Goal: Transaction & Acquisition: Purchase product/service

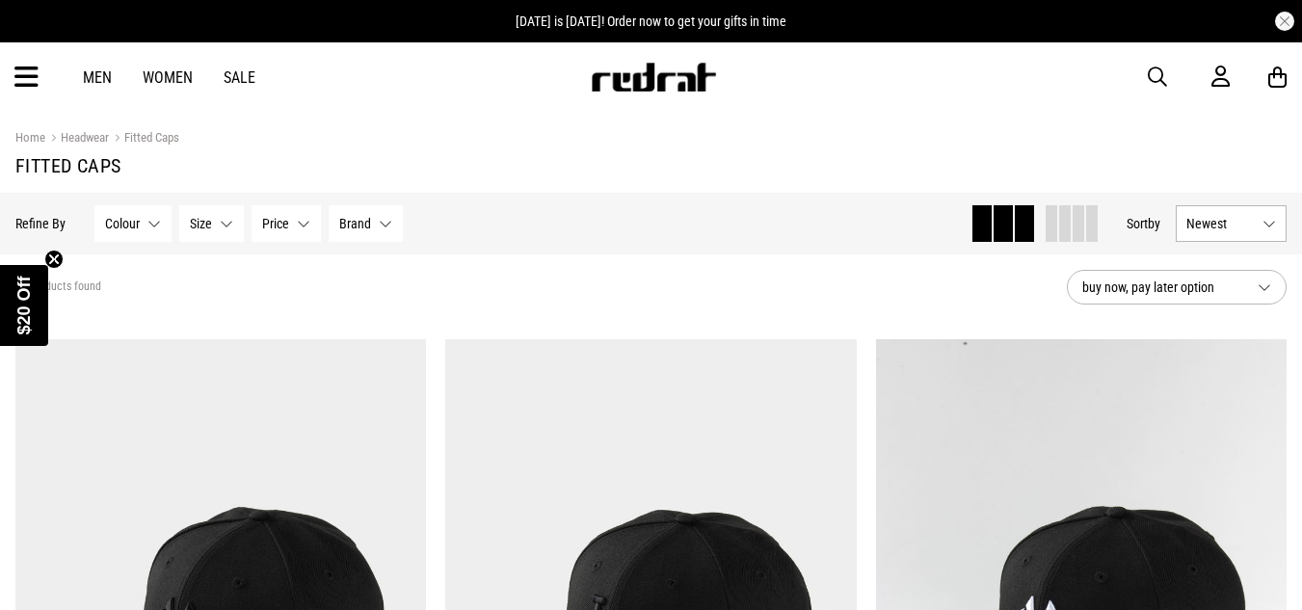
click at [237, 82] on link "Sale" at bounding box center [240, 77] width 32 height 18
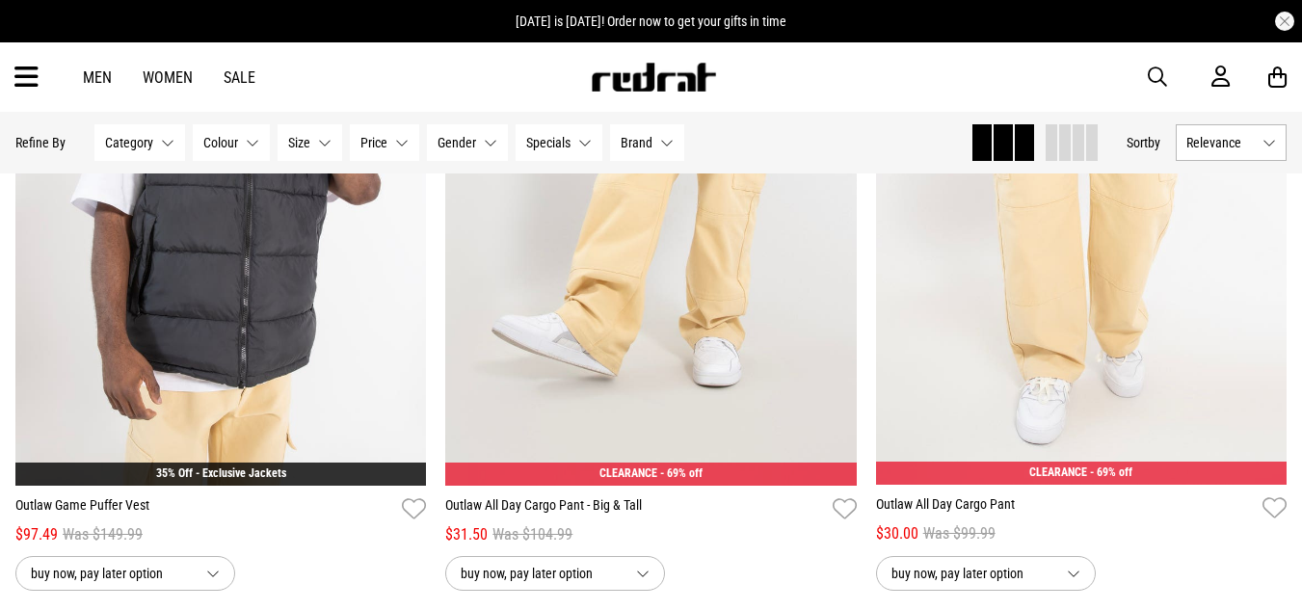
click at [157, 139] on button "Category None selected" at bounding box center [139, 142] width 91 height 37
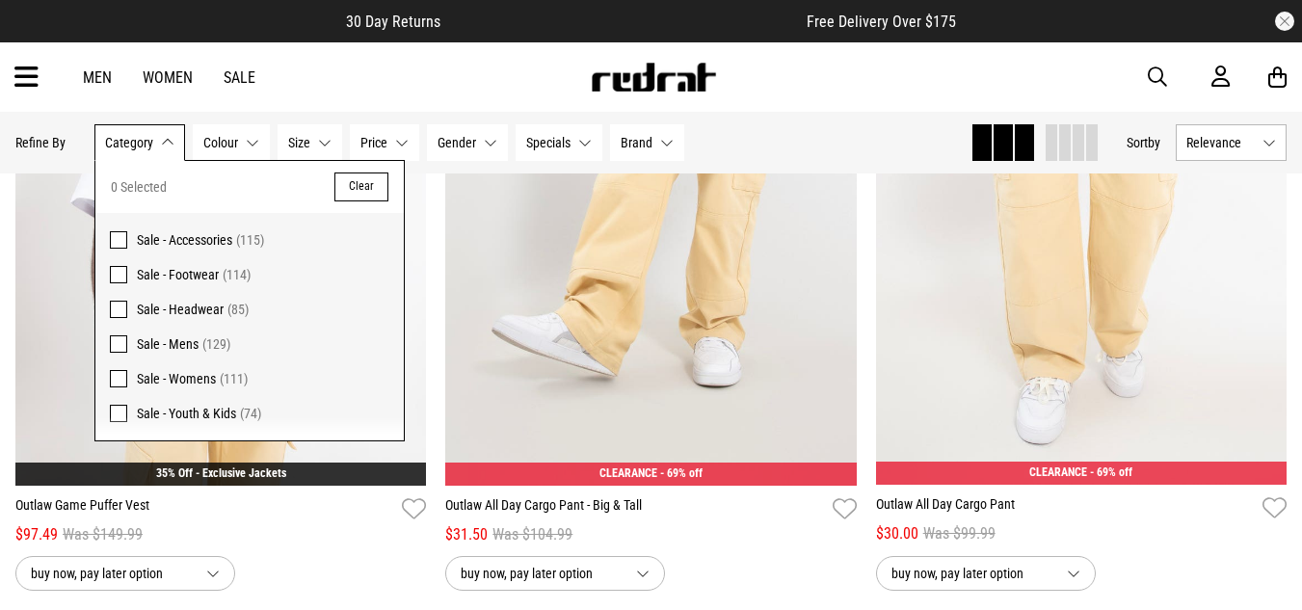
click at [117, 313] on span at bounding box center [118, 309] width 17 height 17
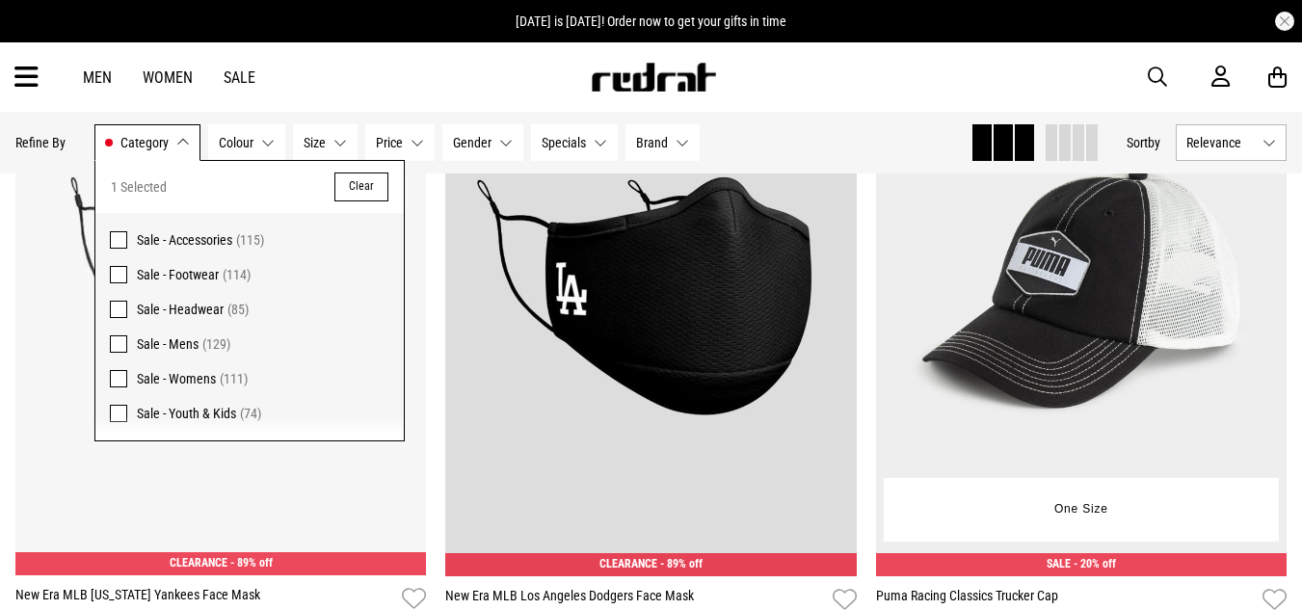
scroll to position [260, 0]
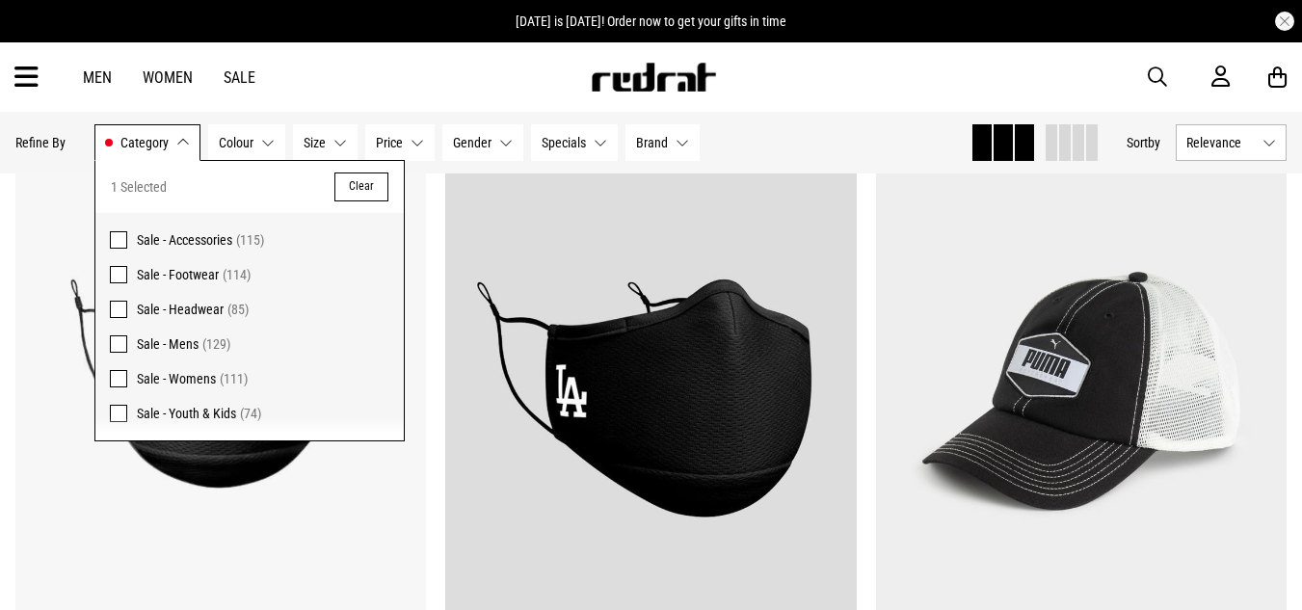
click at [177, 136] on button "Category Sale - Headwear" at bounding box center [147, 142] width 106 height 37
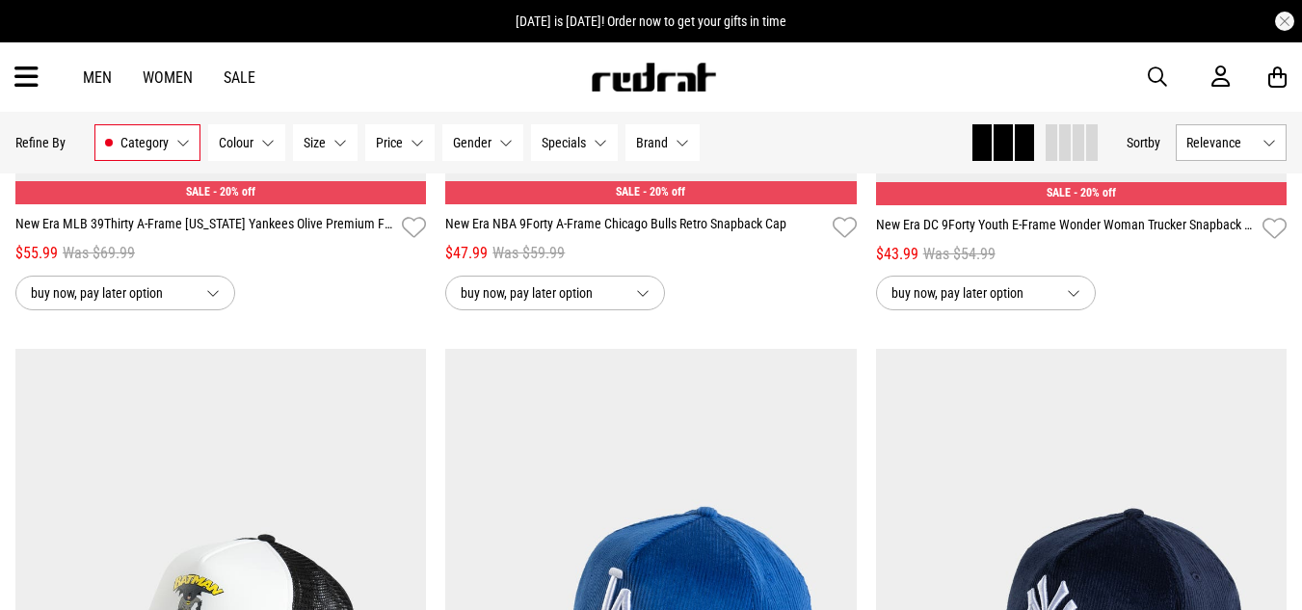
scroll to position [3901, 0]
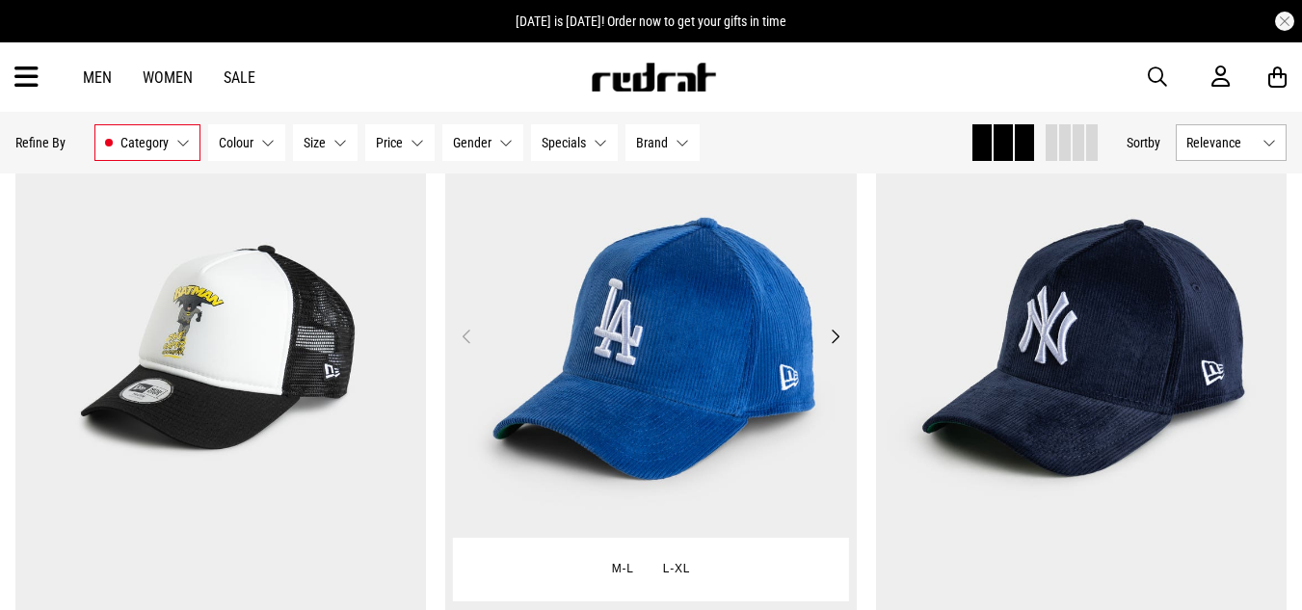
click at [838, 345] on button "Next" at bounding box center [835, 336] width 24 height 23
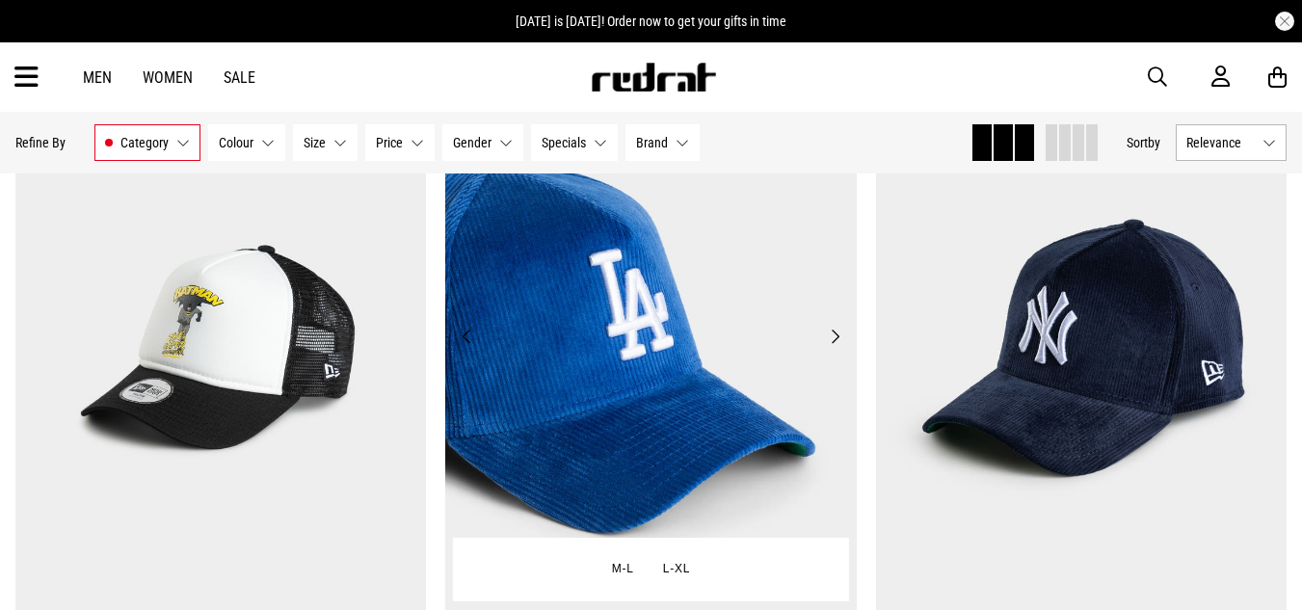
click at [838, 345] on button "Next" at bounding box center [835, 336] width 24 height 23
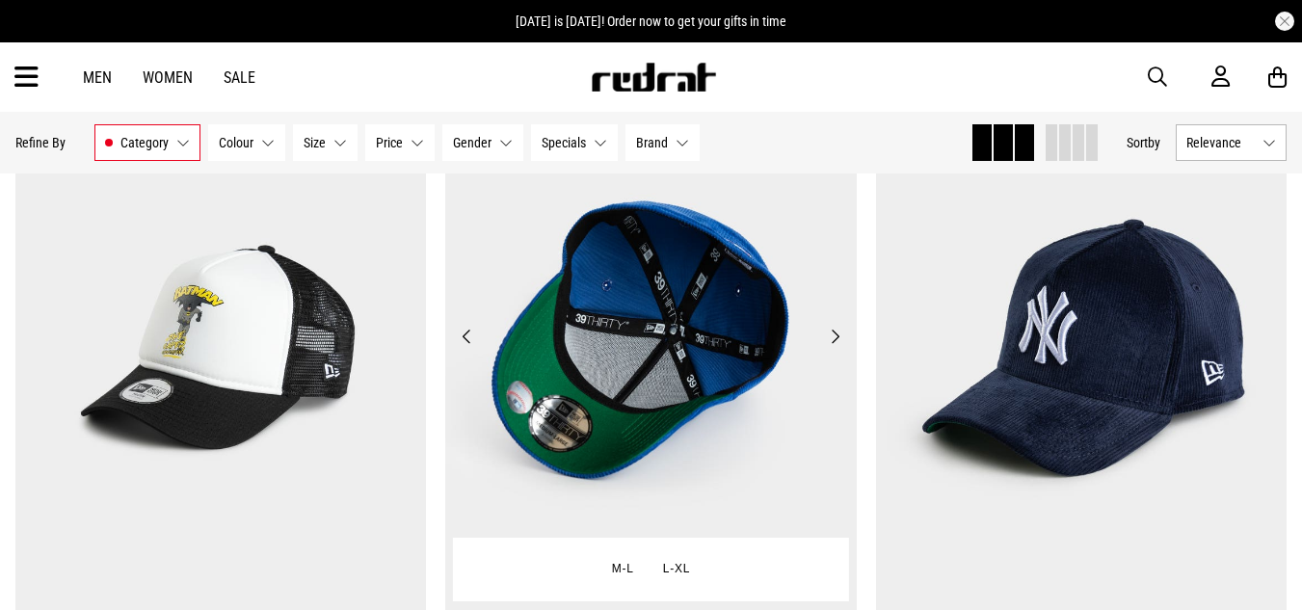
click at [838, 345] on button "Next" at bounding box center [835, 336] width 24 height 23
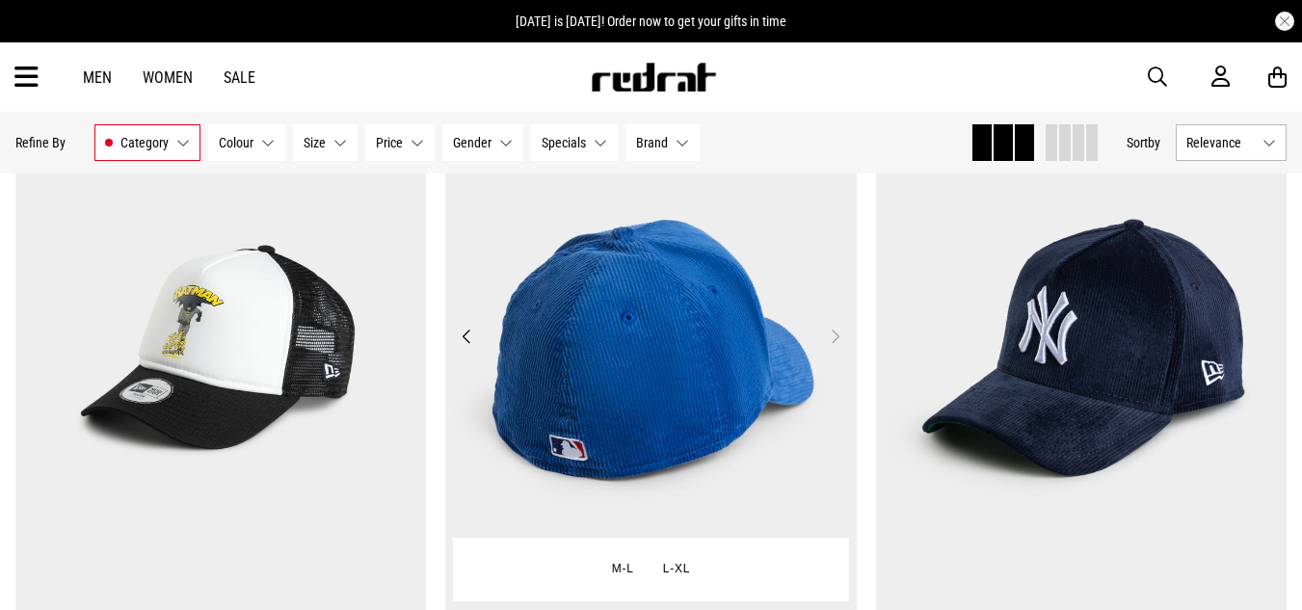
click at [838, 345] on button "Next" at bounding box center [835, 336] width 24 height 23
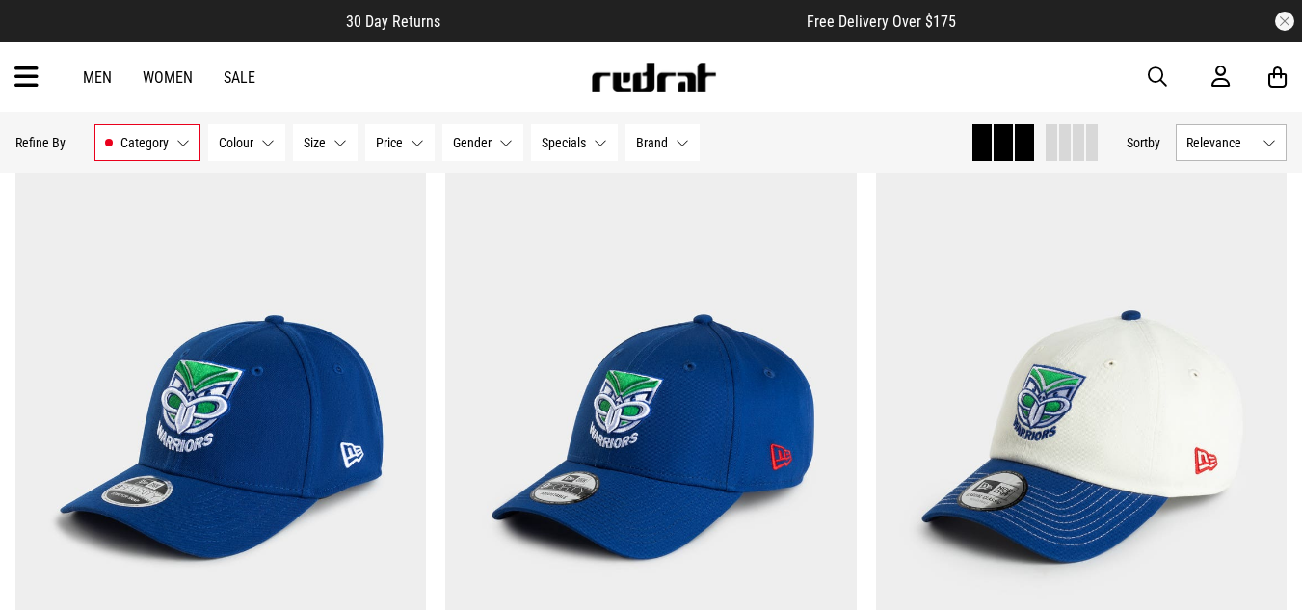
scroll to position [5733, 0]
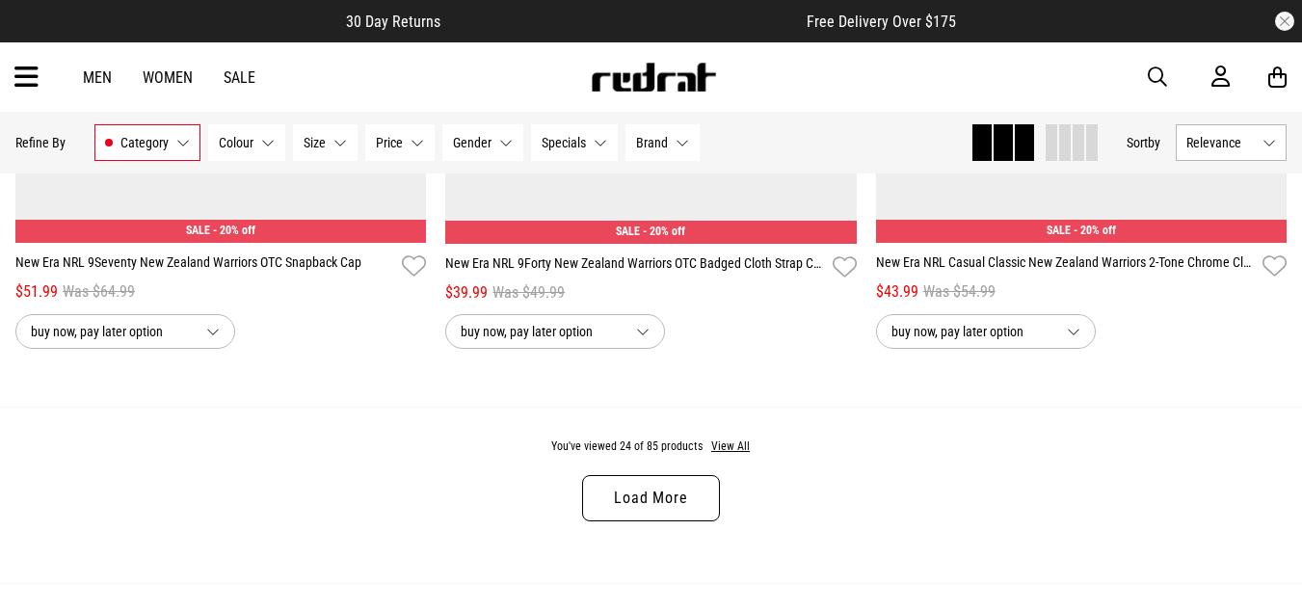
click at [649, 493] on link "Load More" at bounding box center [650, 498] width 137 height 46
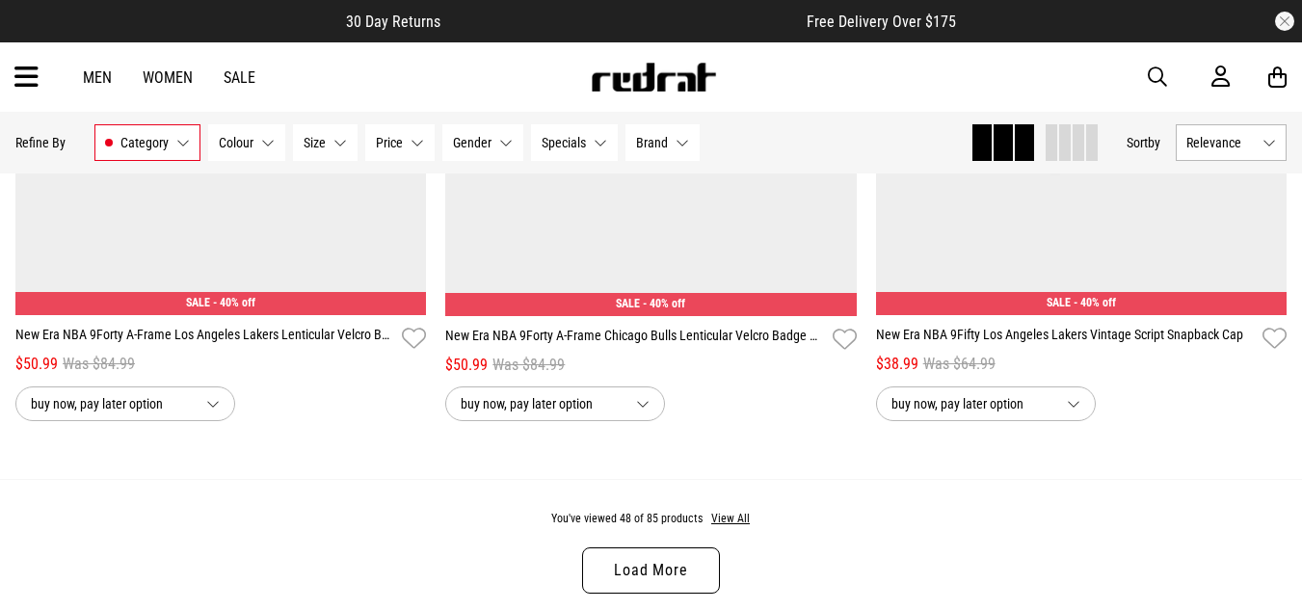
scroll to position [11515, 0]
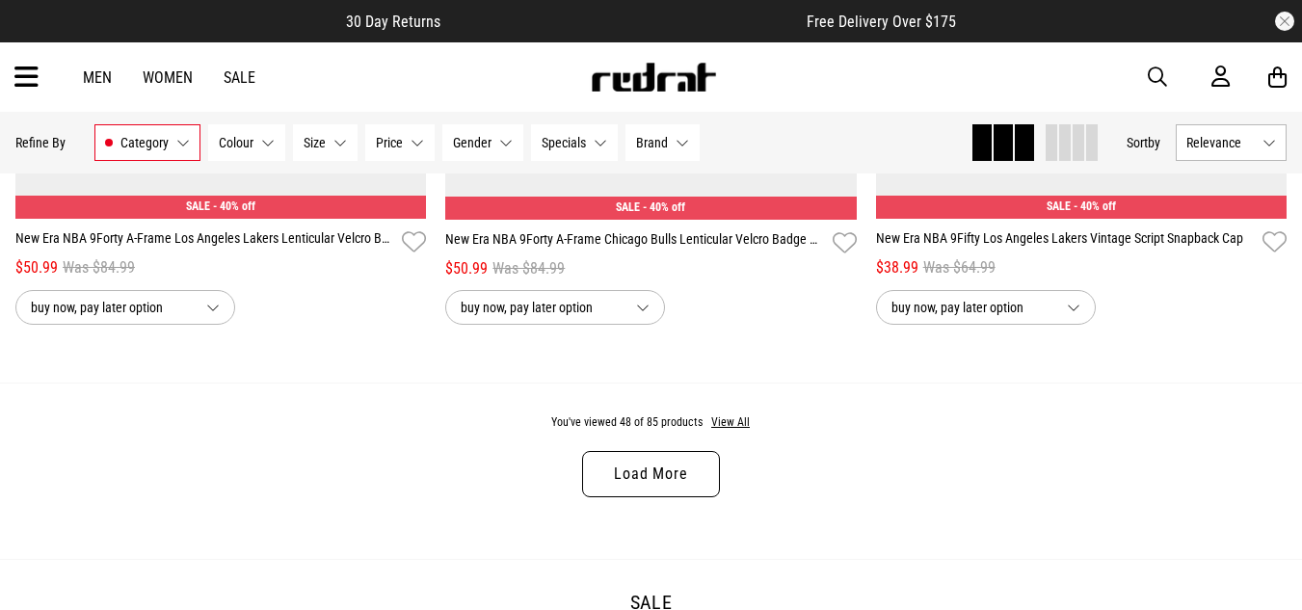
click at [621, 485] on link "Load More" at bounding box center [650, 474] width 137 height 46
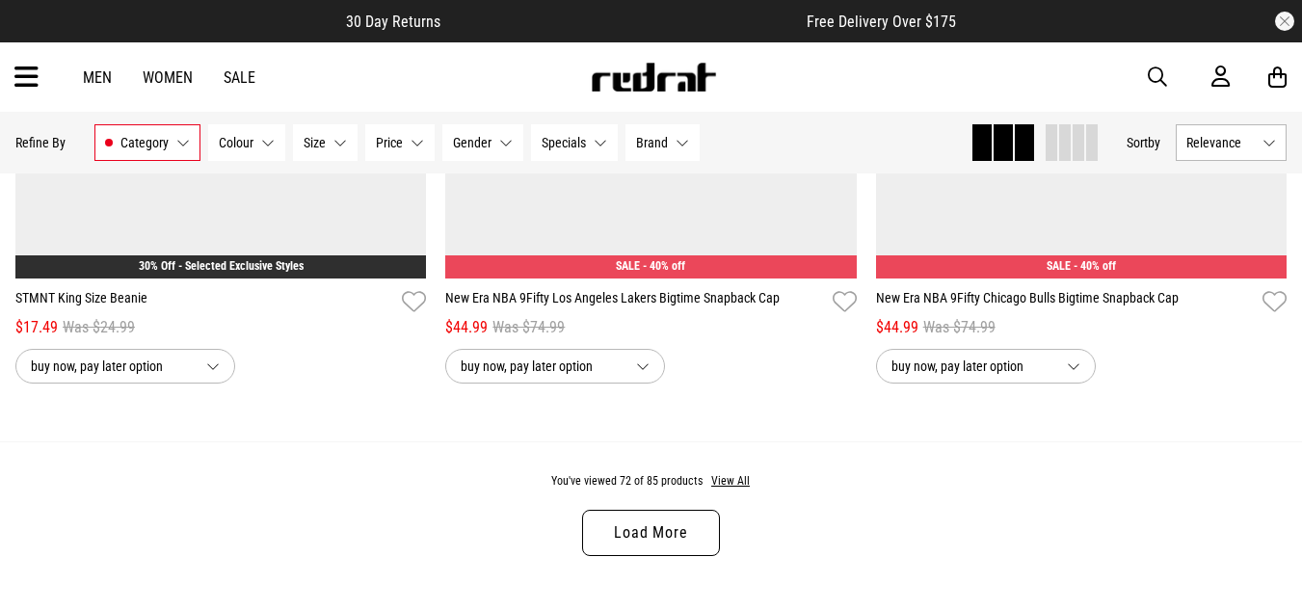
scroll to position [17202, 0]
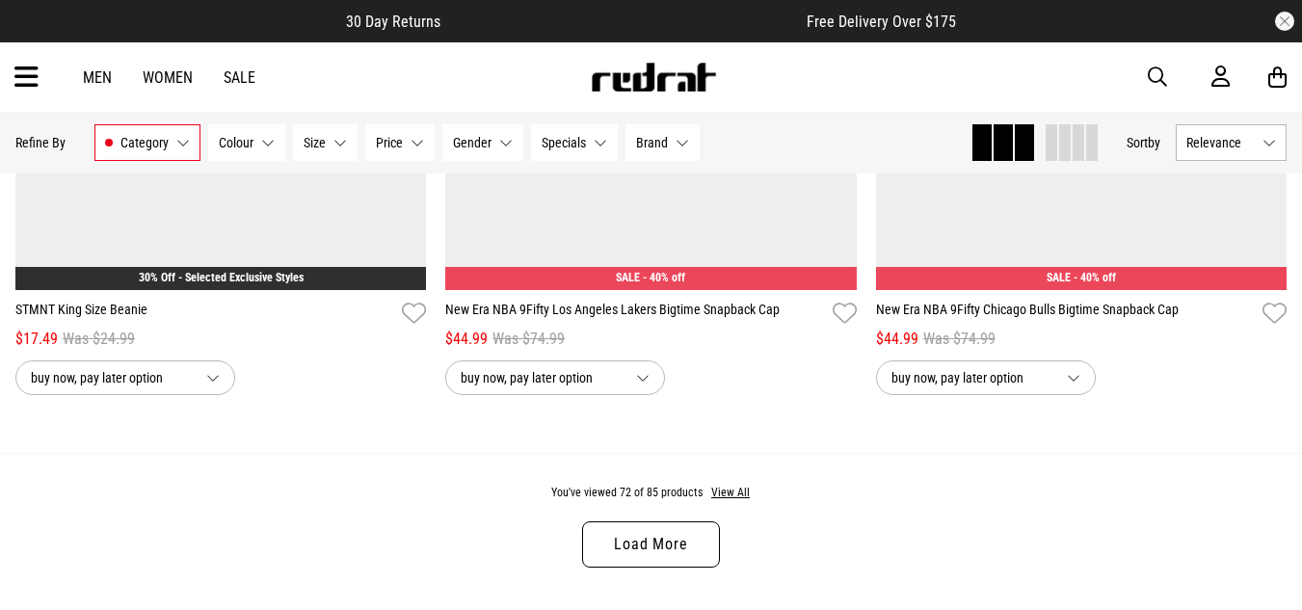
click at [640, 565] on link "Load More" at bounding box center [650, 544] width 137 height 46
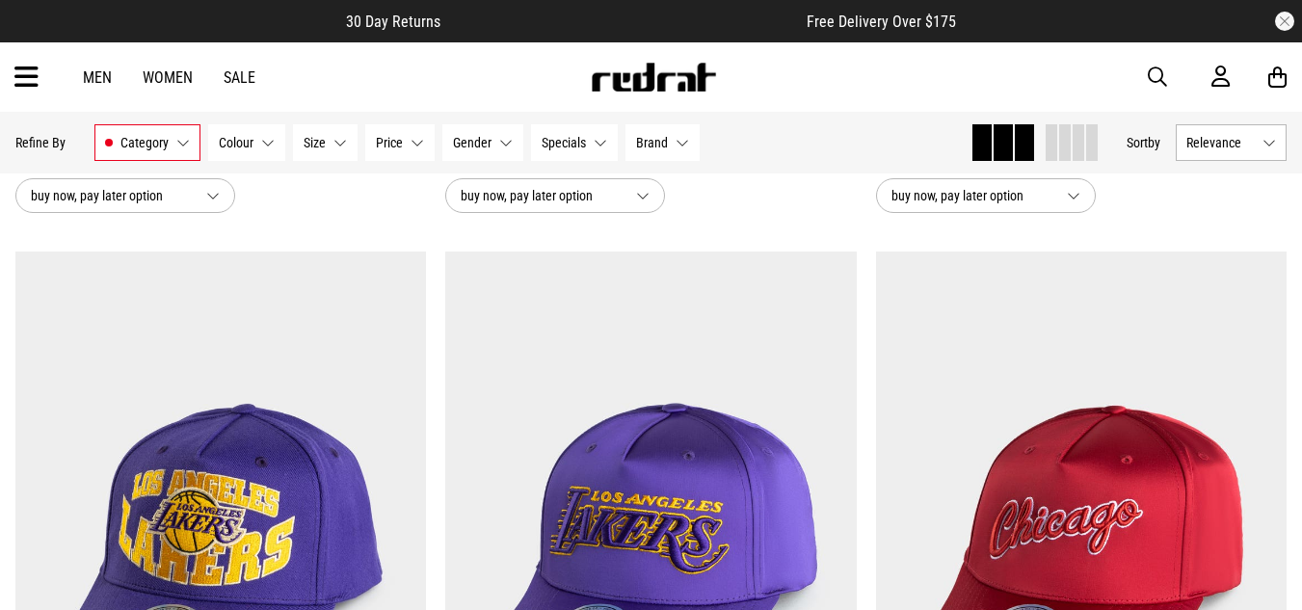
scroll to position [17973, 0]
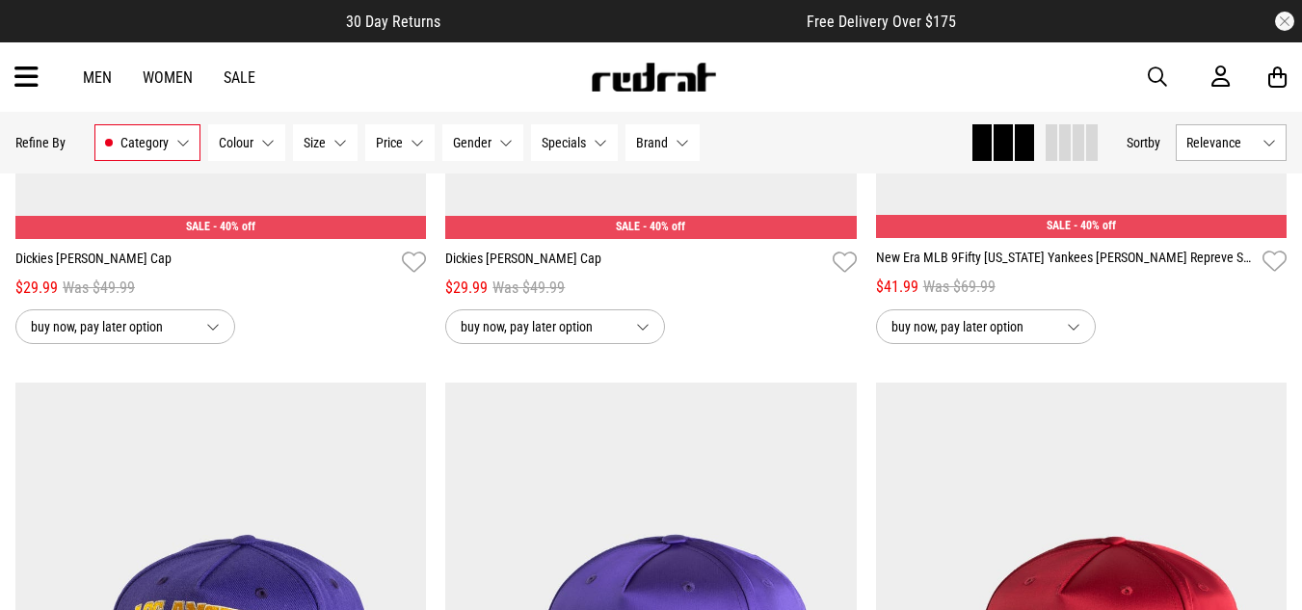
click at [19, 76] on icon at bounding box center [26, 78] width 24 height 32
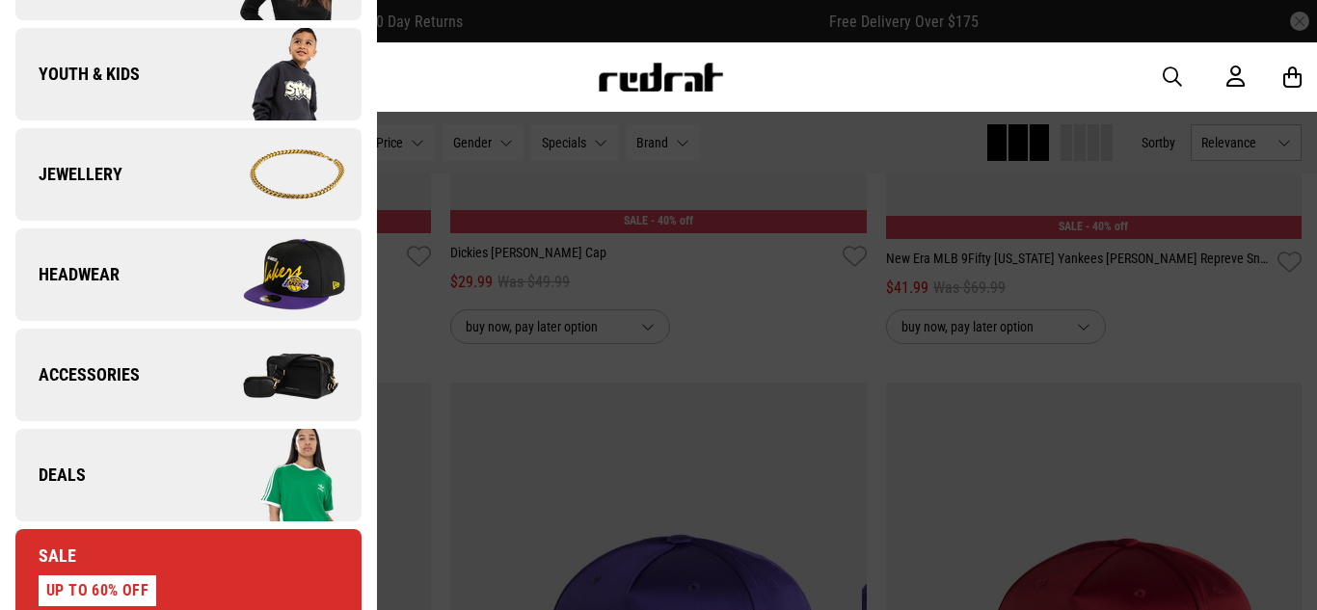
scroll to position [482, 0]
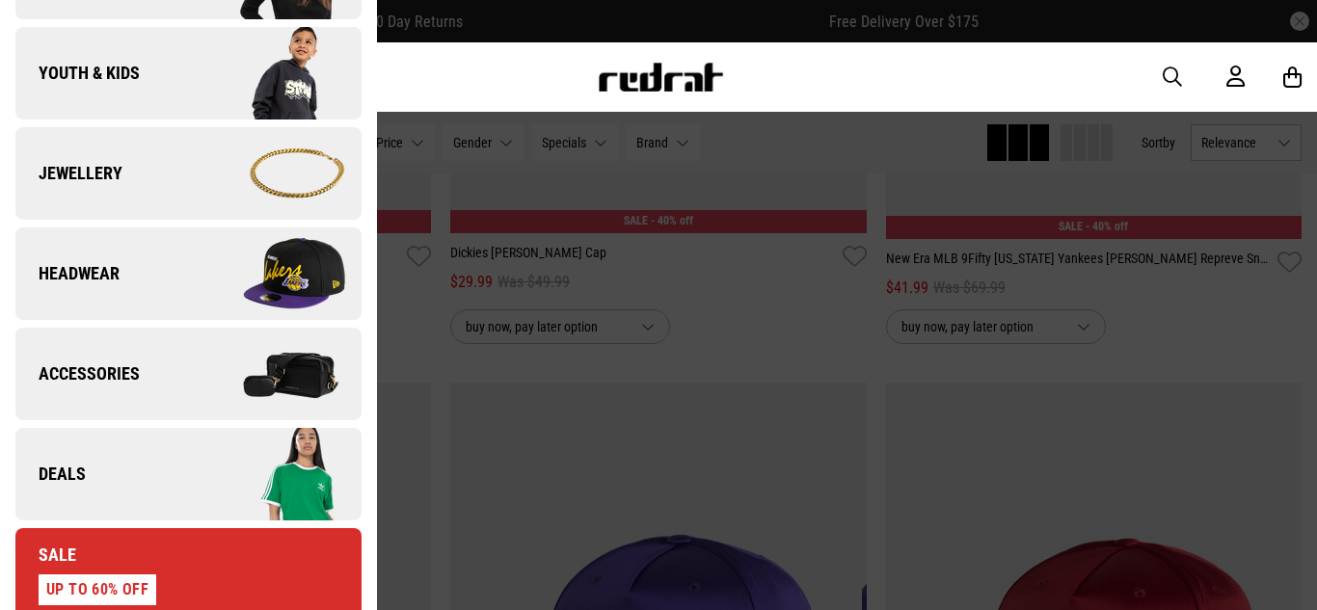
click at [125, 270] on link "Headwear" at bounding box center [188, 273] width 346 height 93
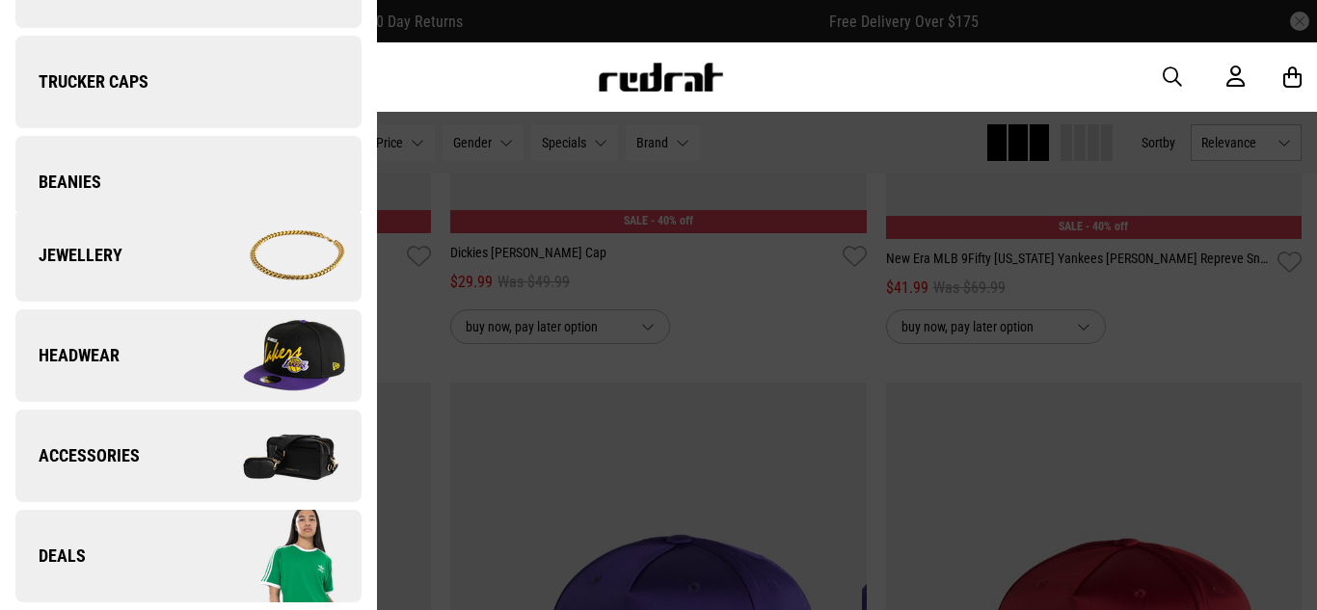
scroll to position [0, 0]
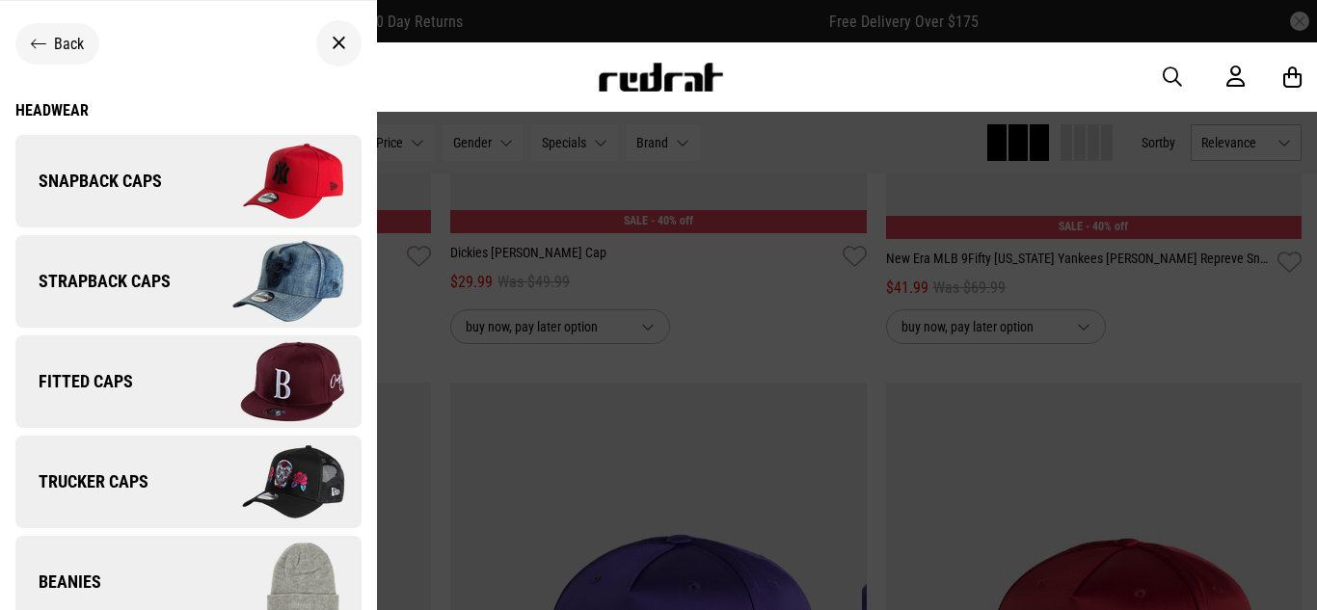
click at [172, 377] on link "Fitted Caps" at bounding box center [188, 381] width 346 height 93
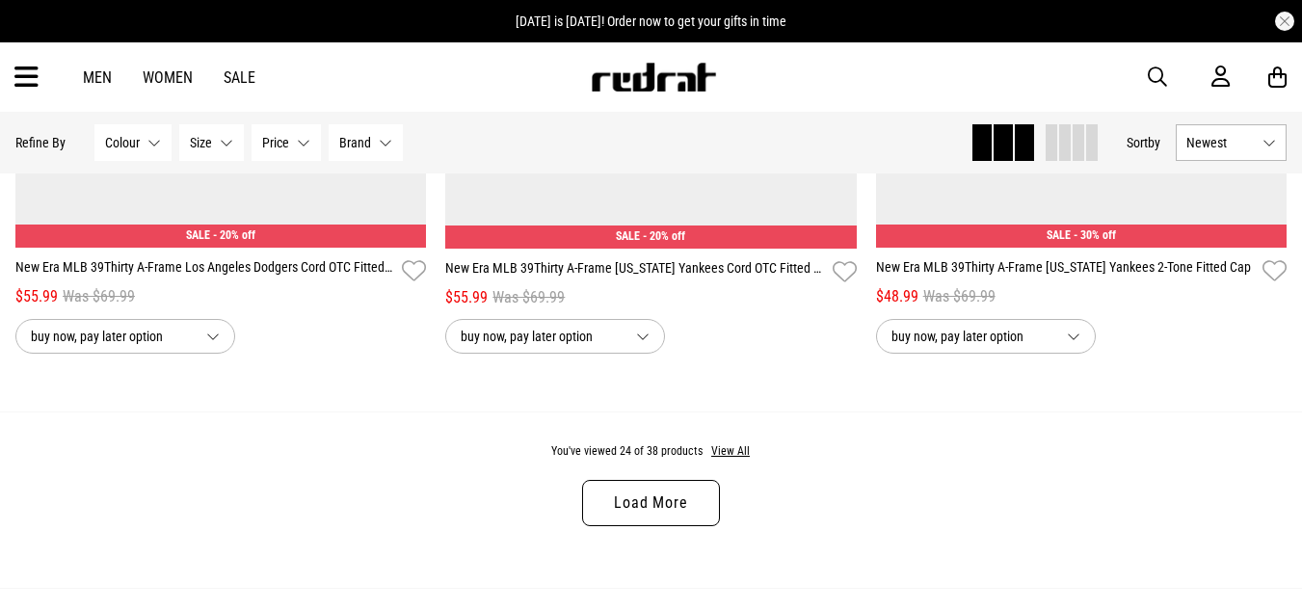
click at [652, 521] on link "Load More" at bounding box center [650, 503] width 137 height 46
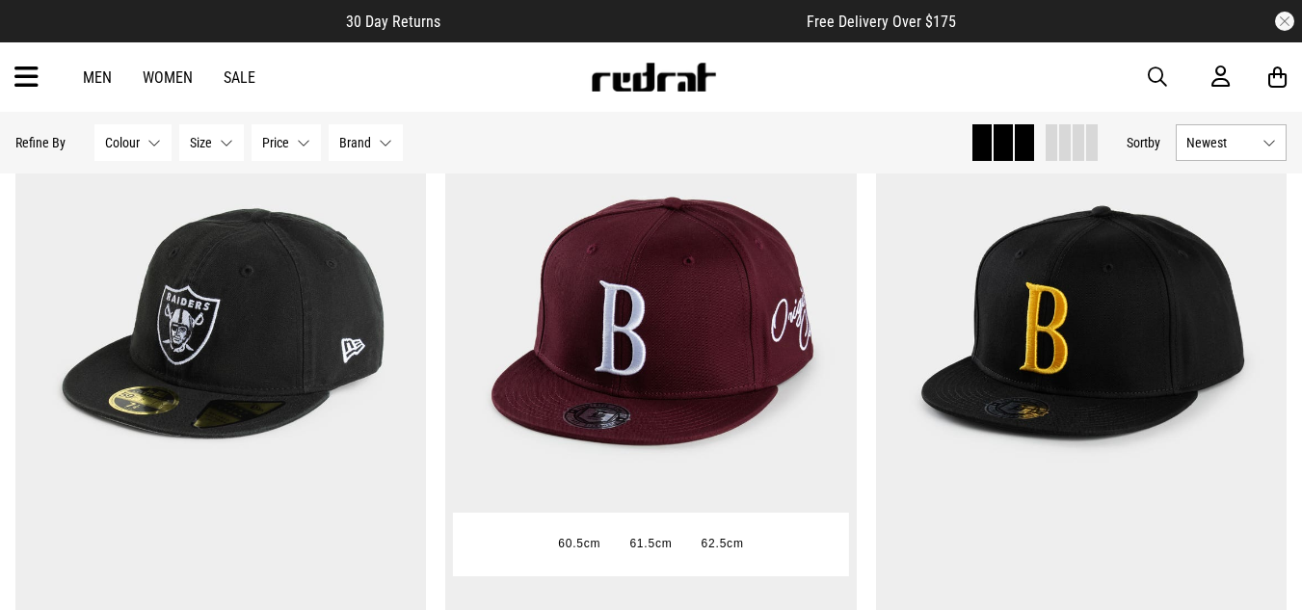
scroll to position [6752, 0]
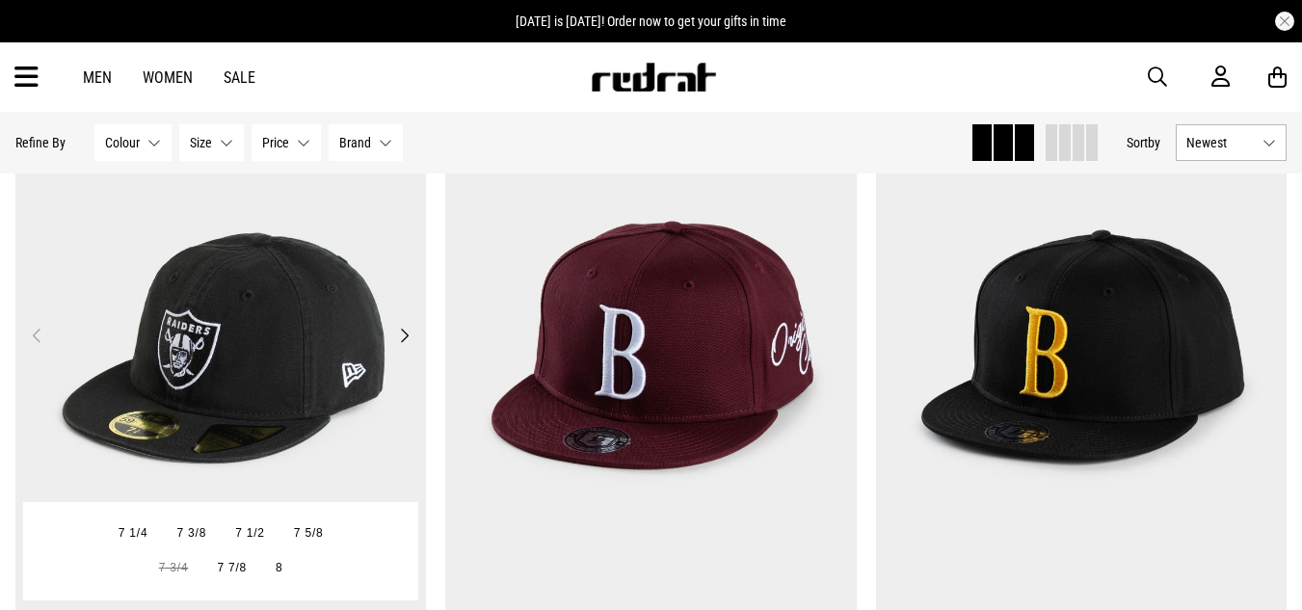
click at [407, 342] on button "Next" at bounding box center [404, 335] width 24 height 23
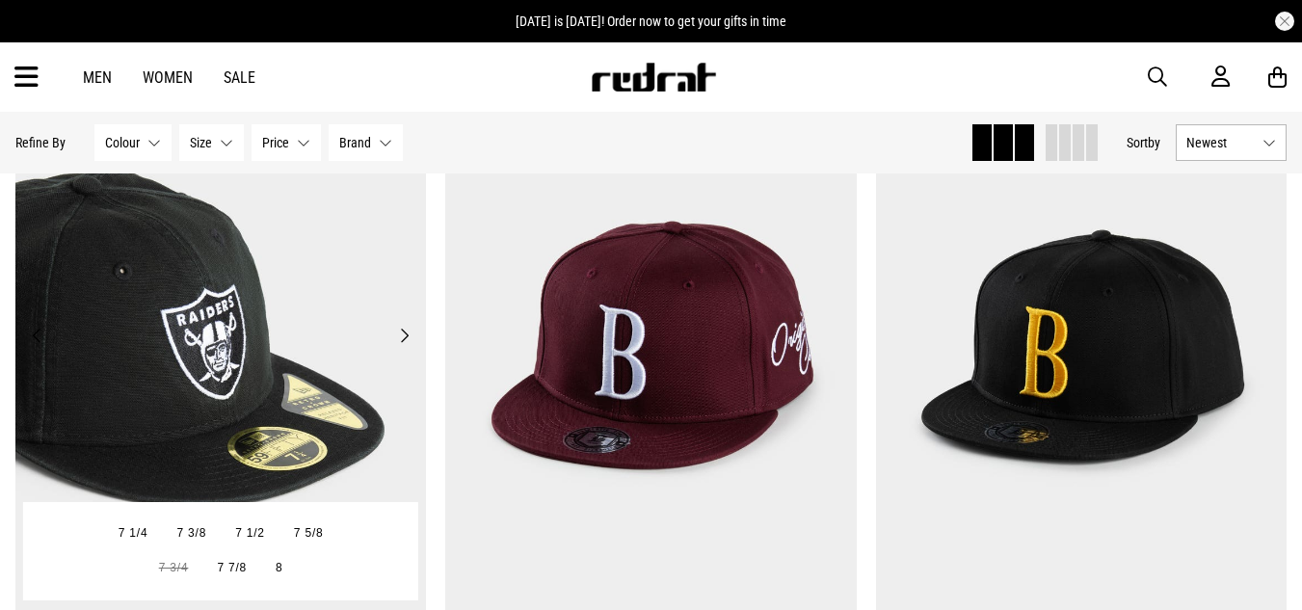
click at [407, 342] on button "Next" at bounding box center [404, 335] width 24 height 23
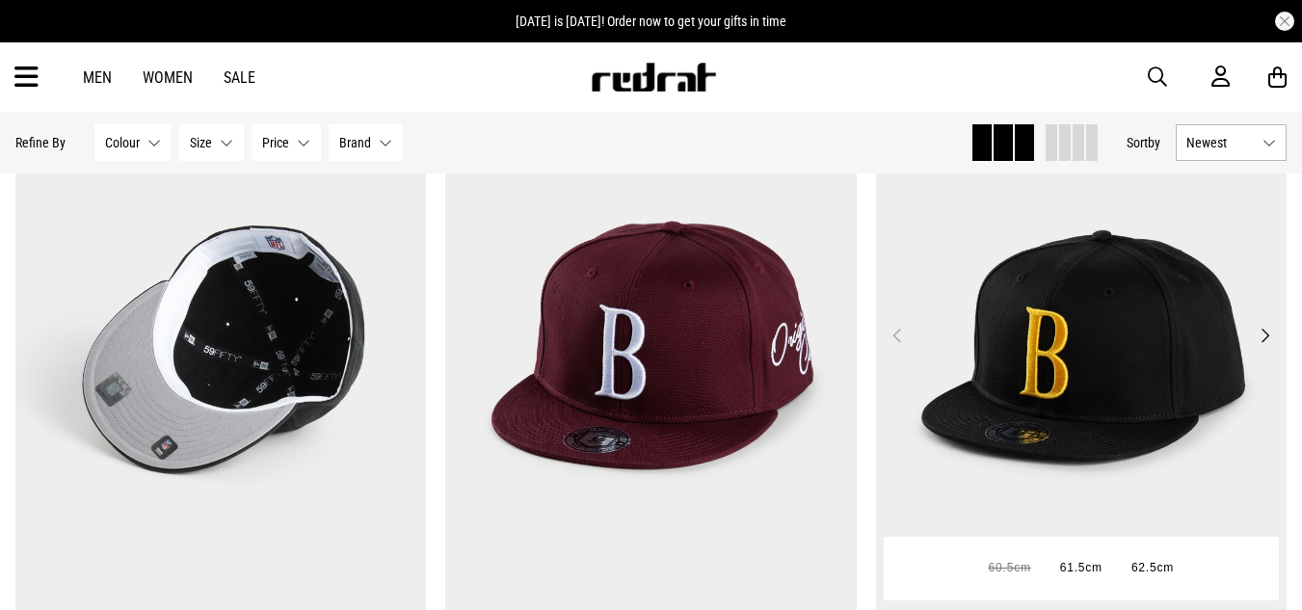
click at [1266, 340] on button "Next" at bounding box center [1265, 335] width 24 height 23
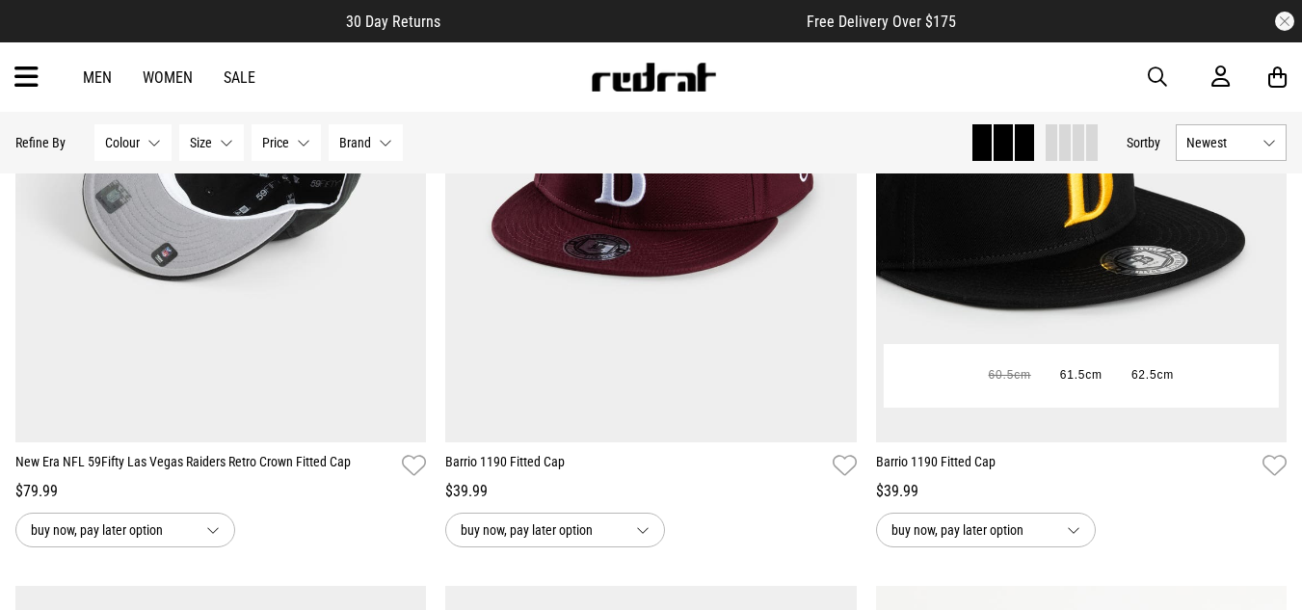
scroll to position [6849, 0]
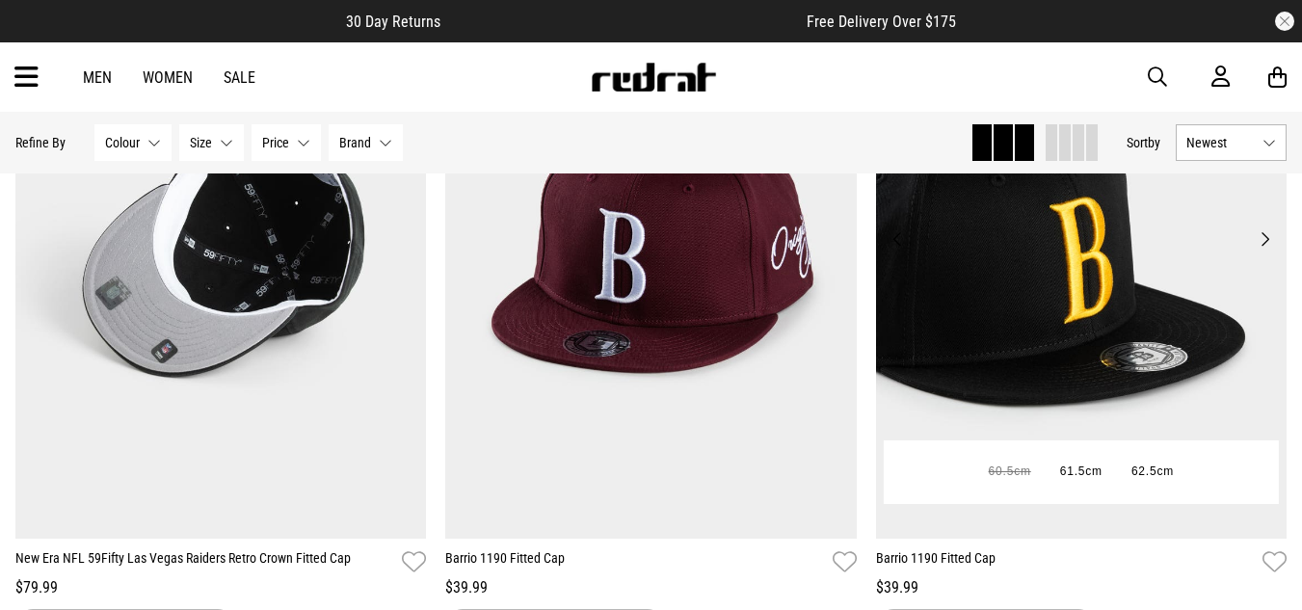
click at [1253, 251] on button "Next" at bounding box center [1265, 238] width 24 height 23
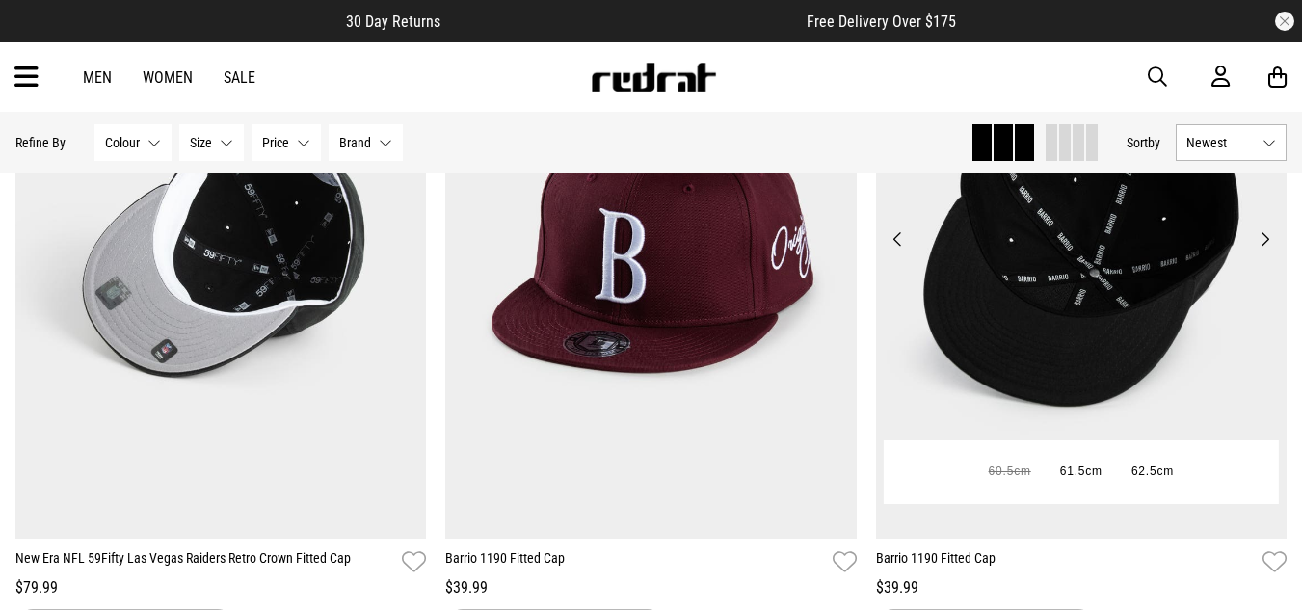
click at [1253, 251] on button "Next" at bounding box center [1265, 238] width 24 height 23
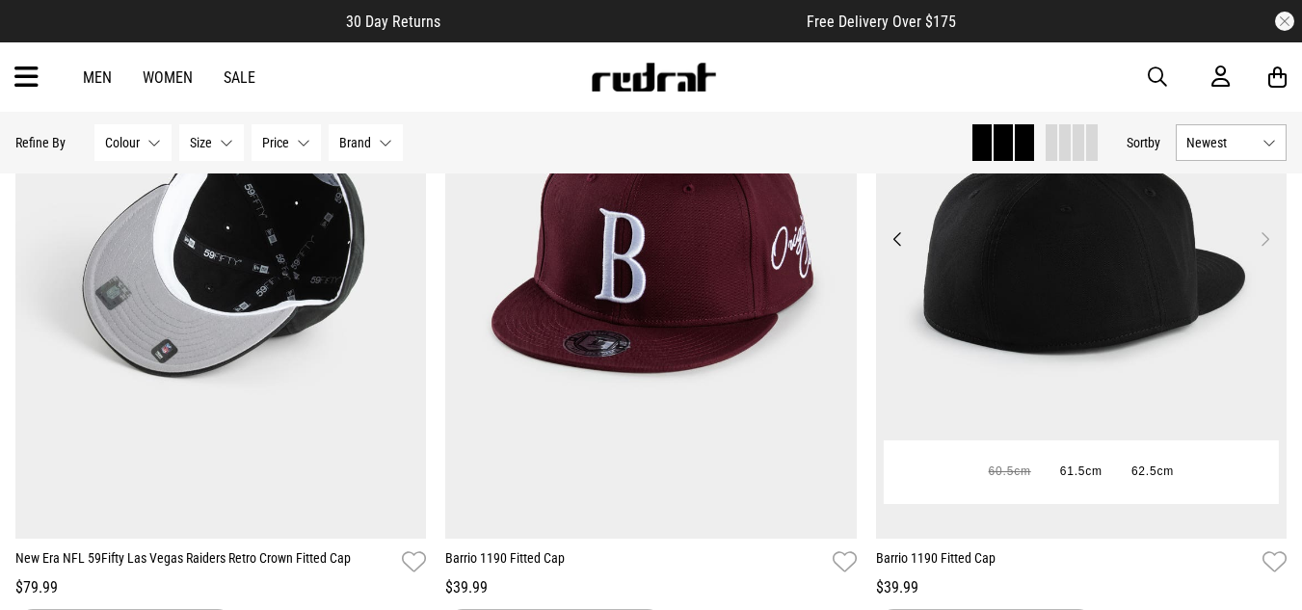
click at [1253, 251] on button "Next" at bounding box center [1265, 238] width 24 height 23
click at [902, 248] on button "Previous" at bounding box center [898, 238] width 24 height 23
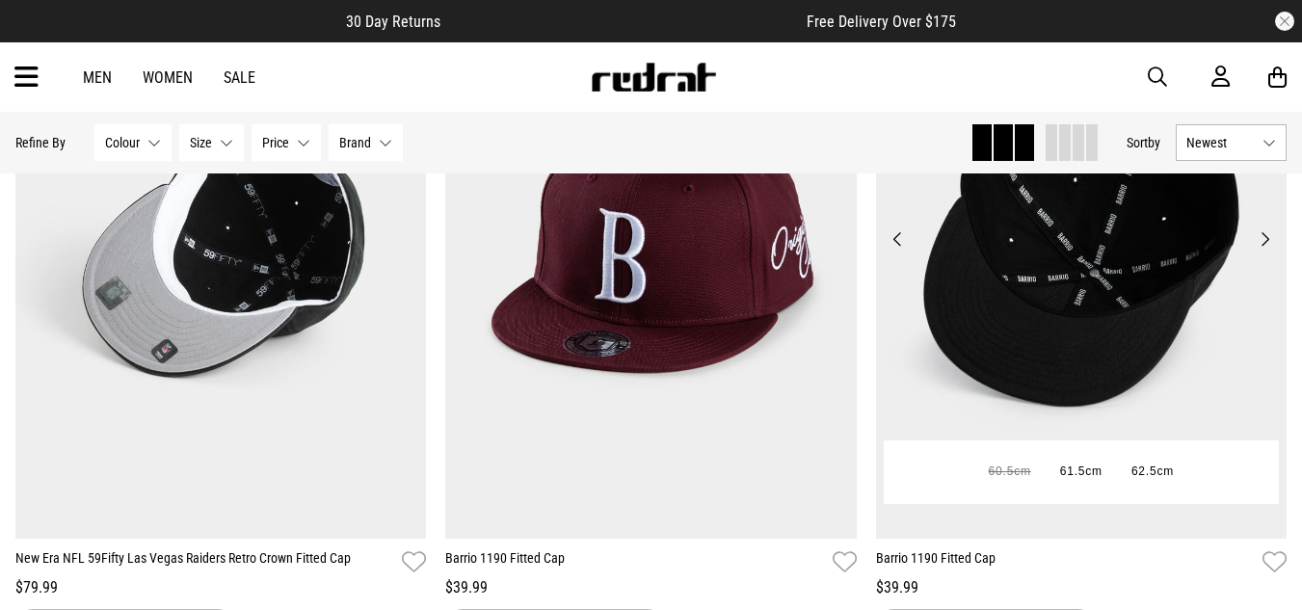
click at [902, 248] on button "Previous" at bounding box center [898, 238] width 24 height 23
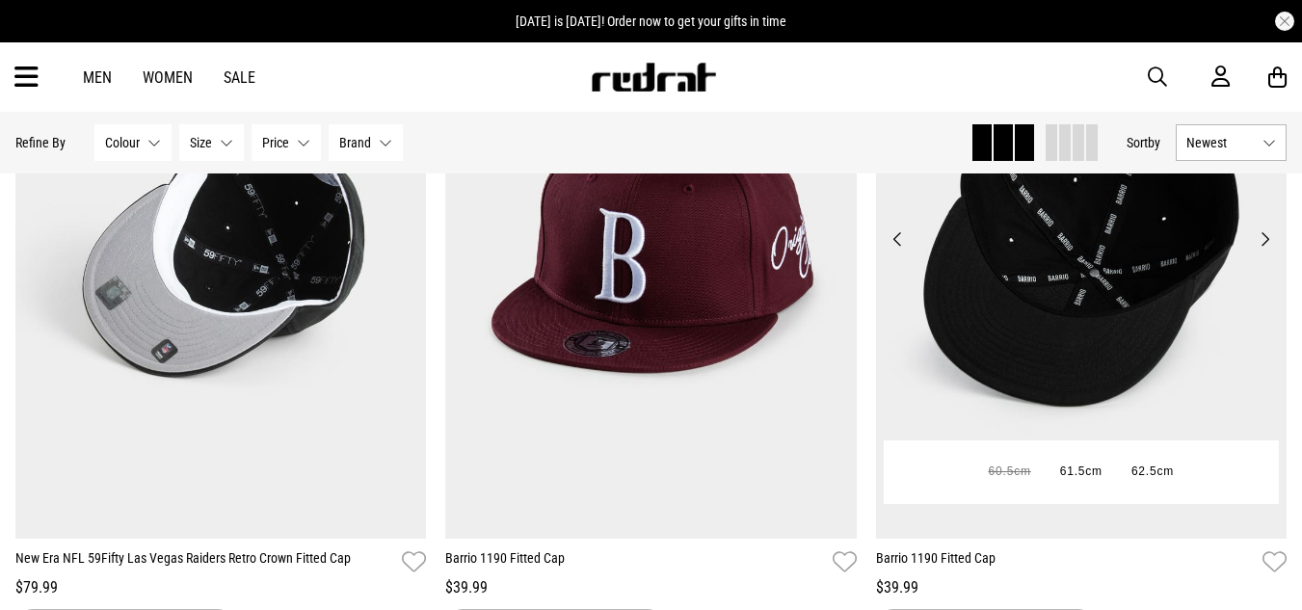
click at [896, 250] on button "Previous" at bounding box center [898, 238] width 24 height 23
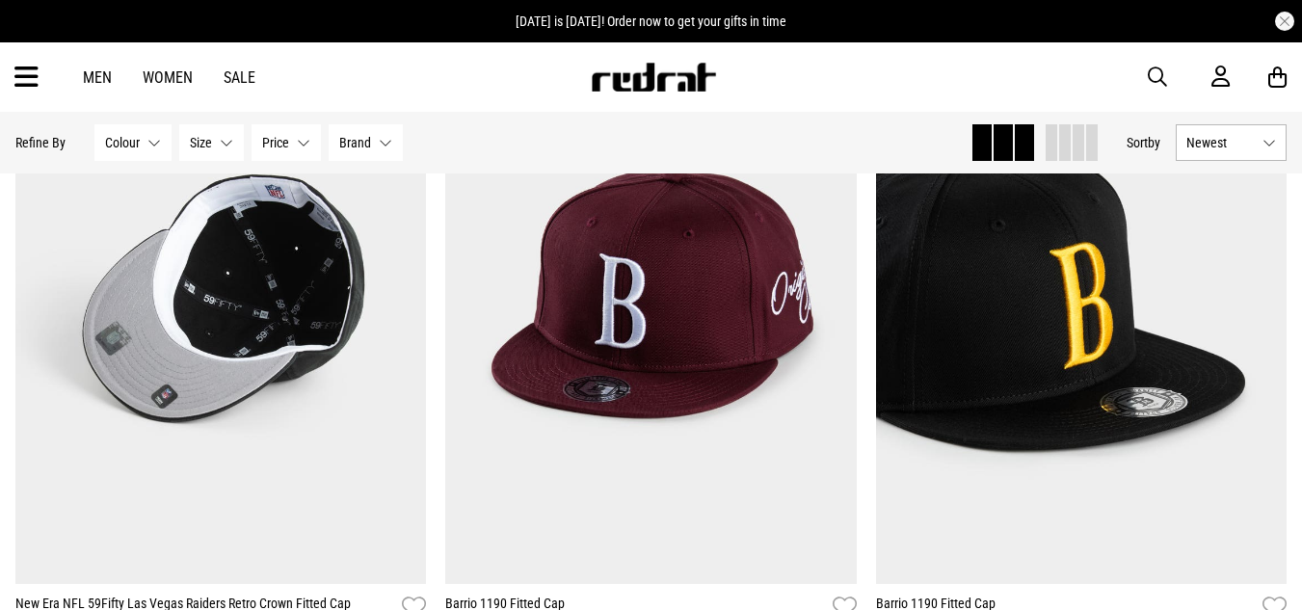
scroll to position [6752, 0]
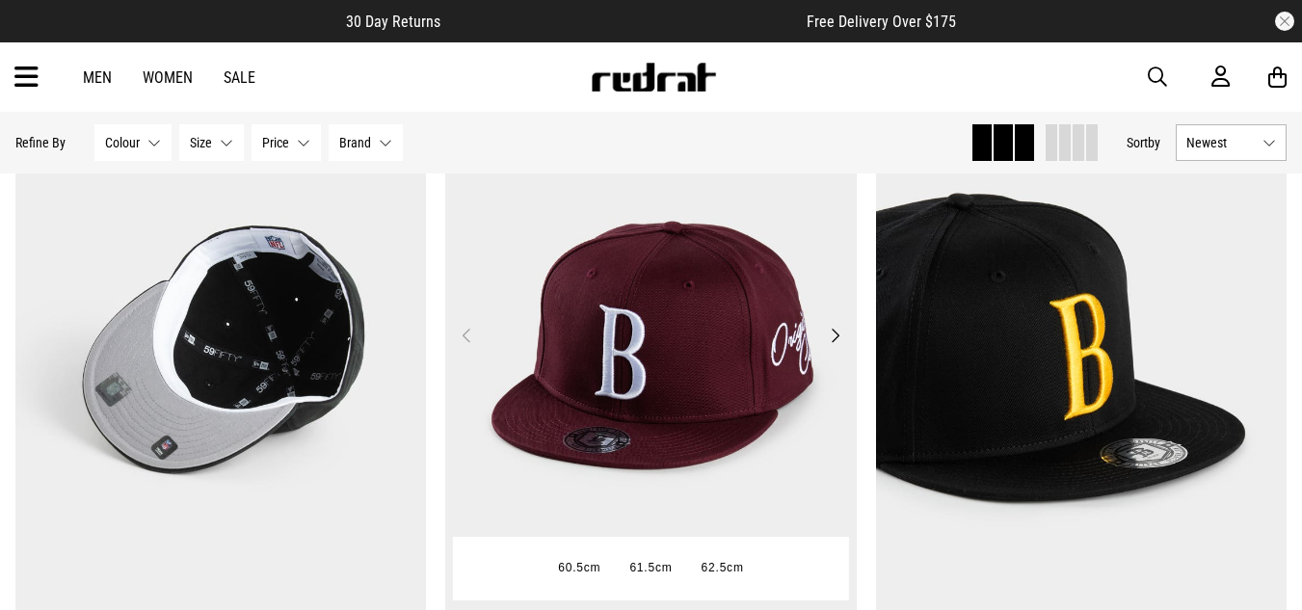
click at [838, 341] on button "Next" at bounding box center [835, 335] width 24 height 23
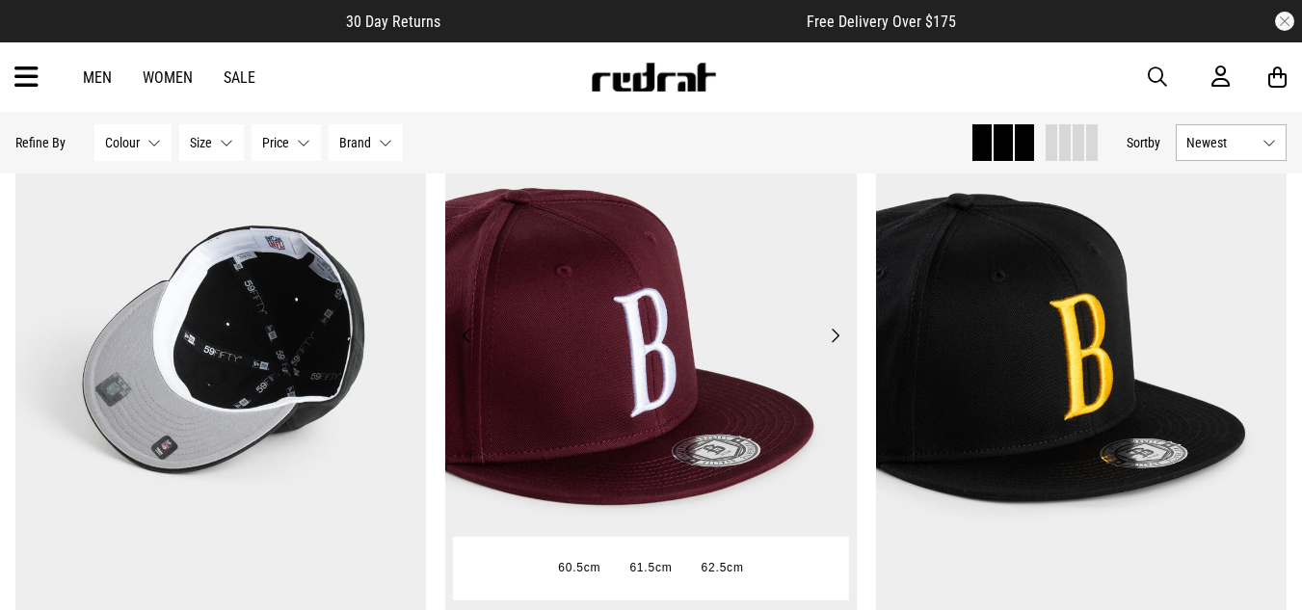
click at [838, 341] on button "Next" at bounding box center [835, 335] width 24 height 23
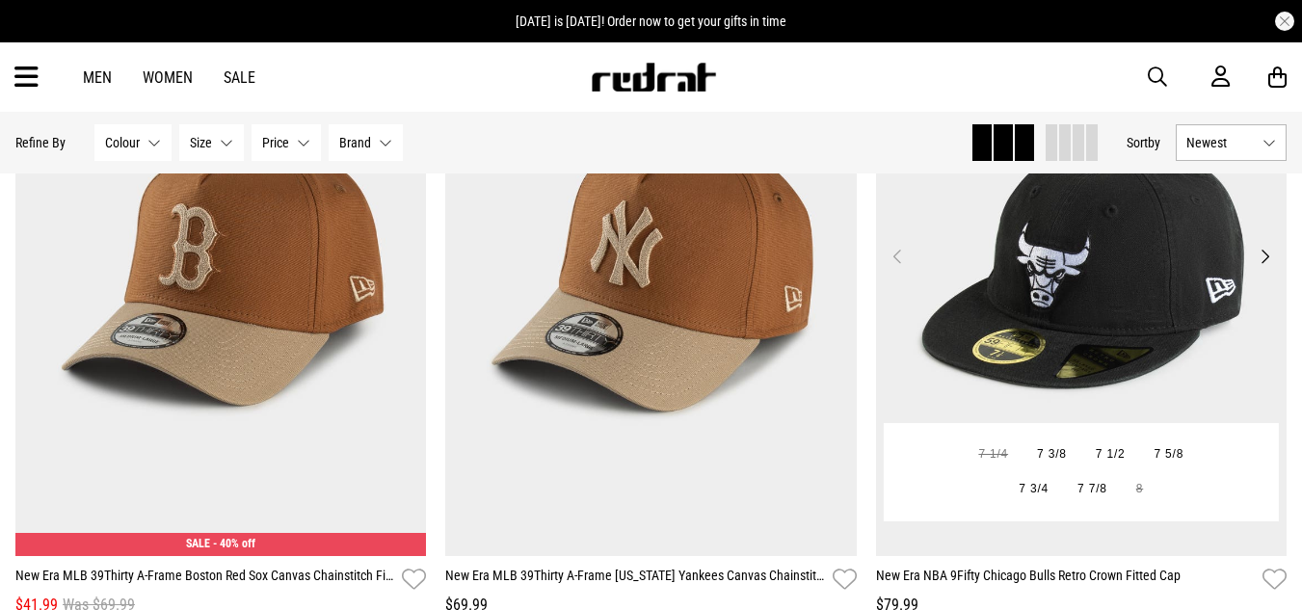
scroll to position [6078, 0]
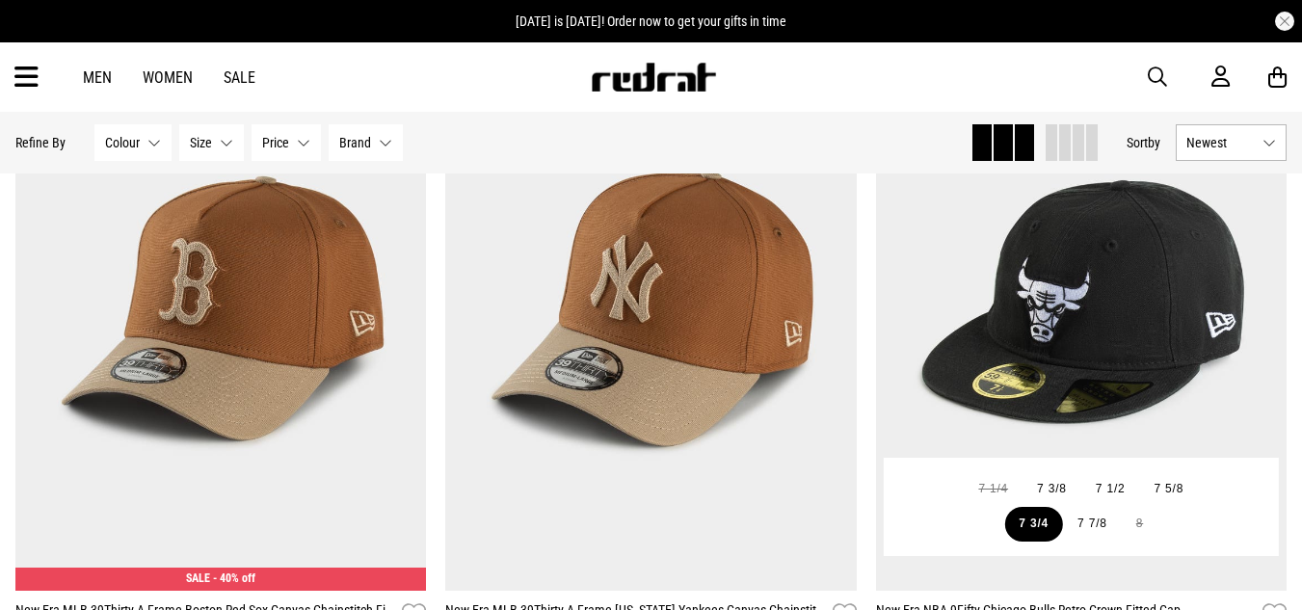
click at [1032, 538] on button "7 3/4" at bounding box center [1033, 524] width 59 height 35
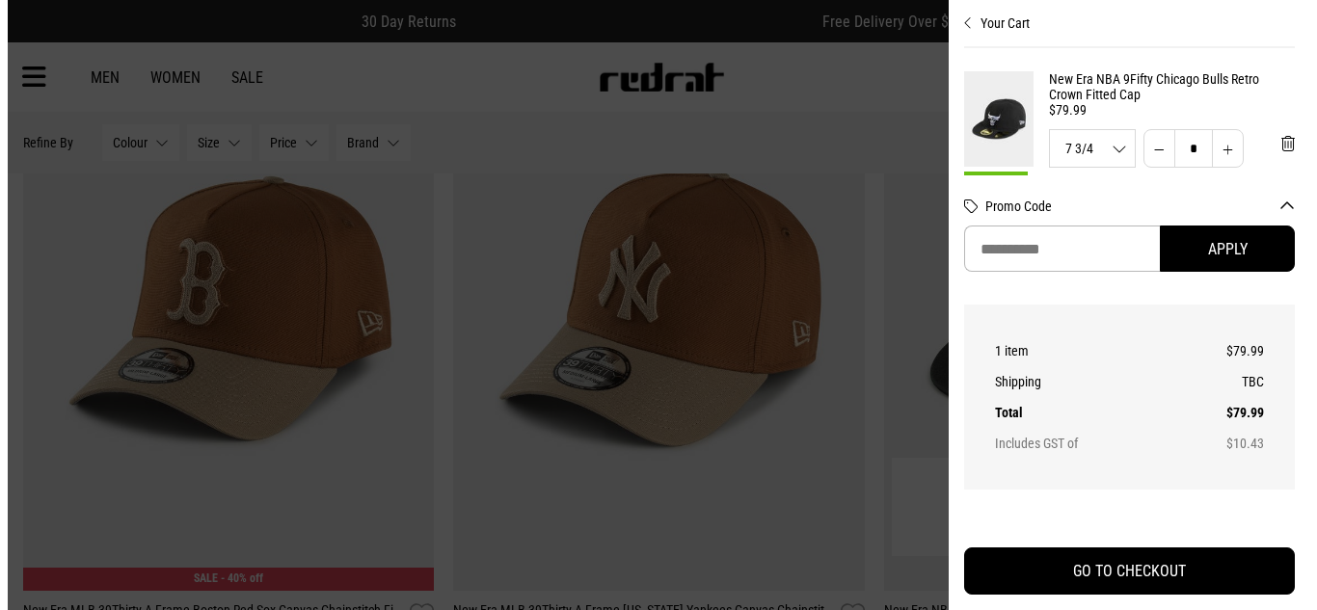
scroll to position [6124, 0]
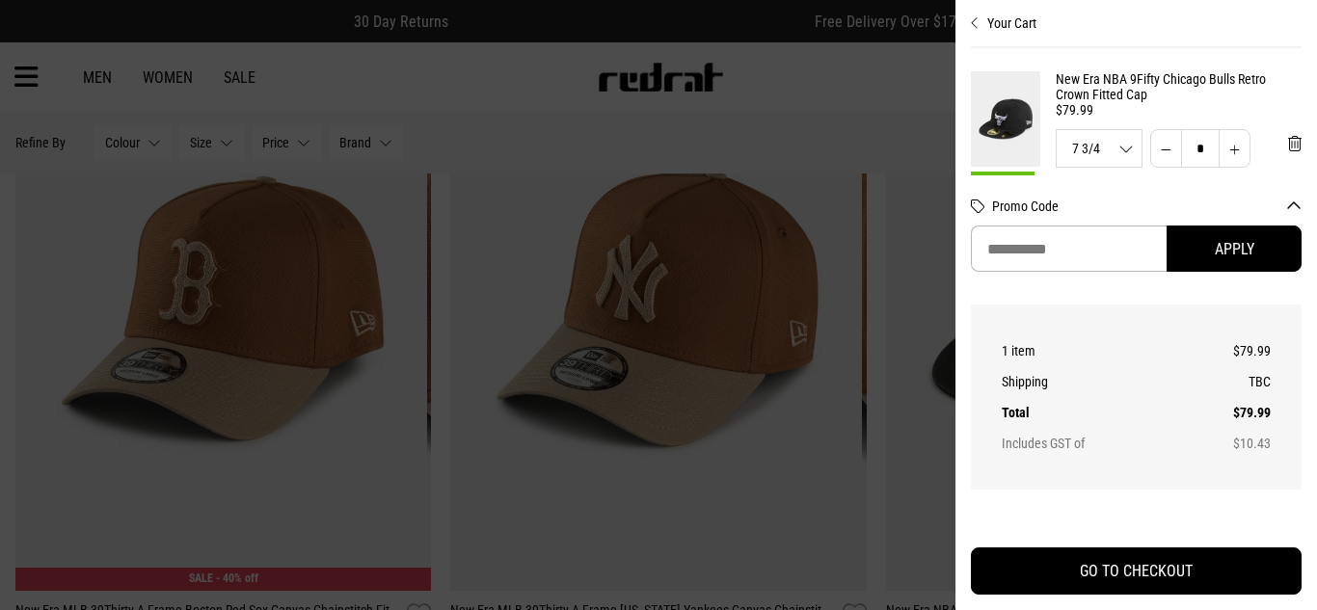
click at [971, 22] on icon "Close cart preview" at bounding box center [975, 22] width 9 height 15
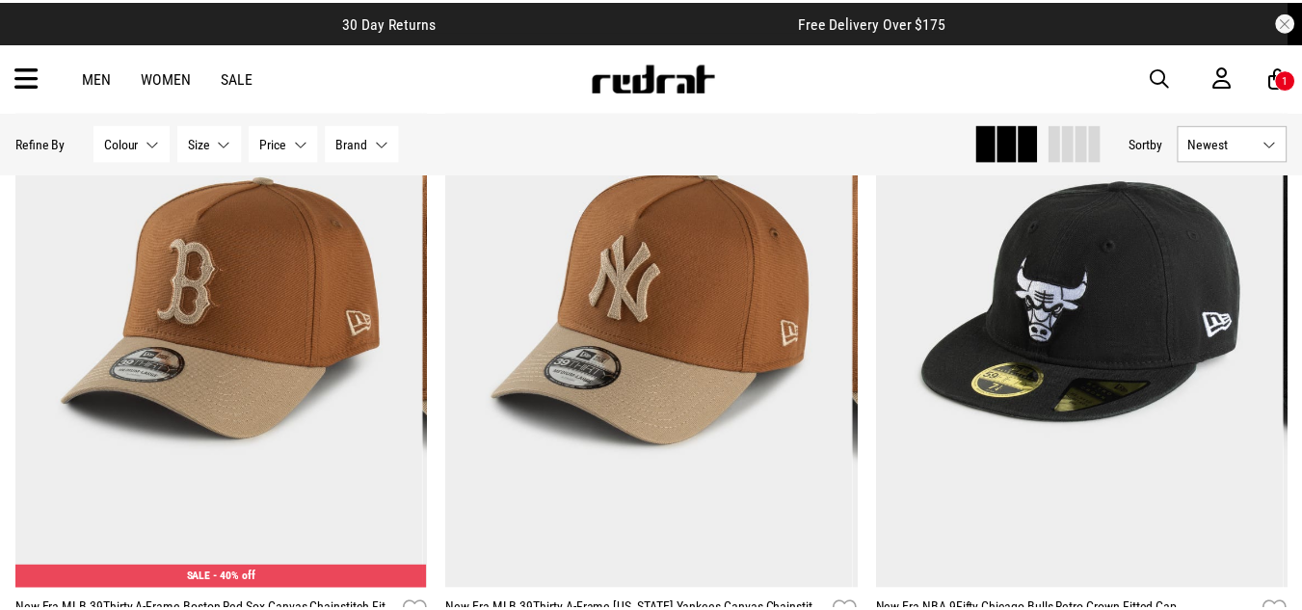
scroll to position [6078, 0]
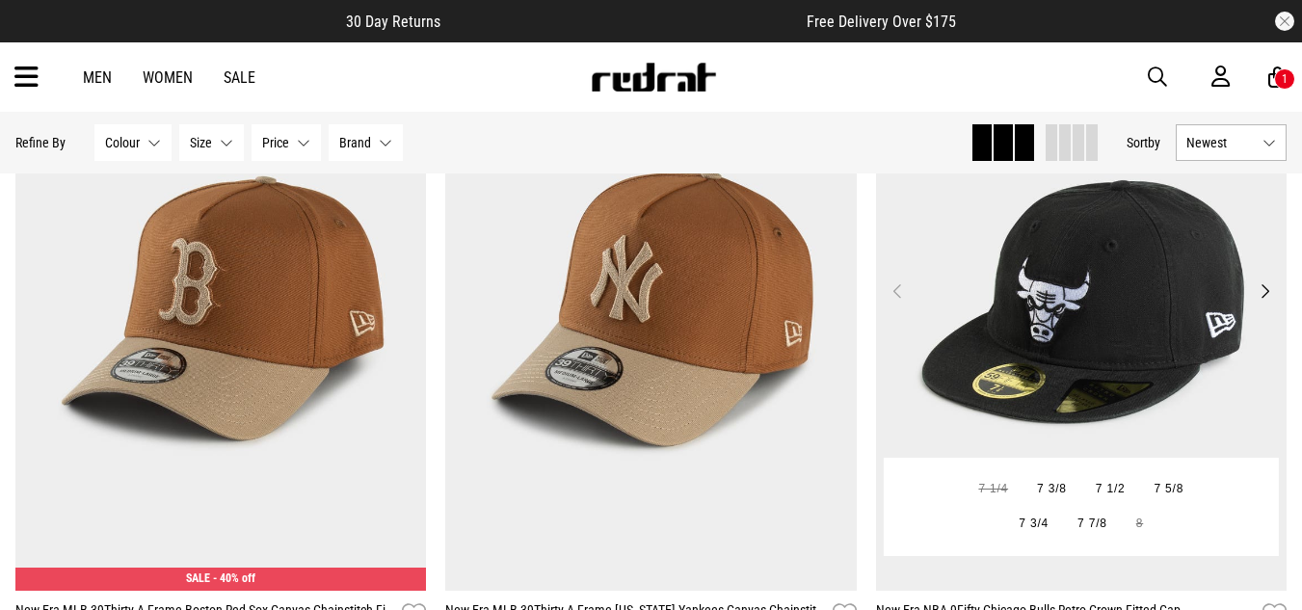
click at [1265, 301] on button "Next" at bounding box center [1265, 290] width 24 height 23
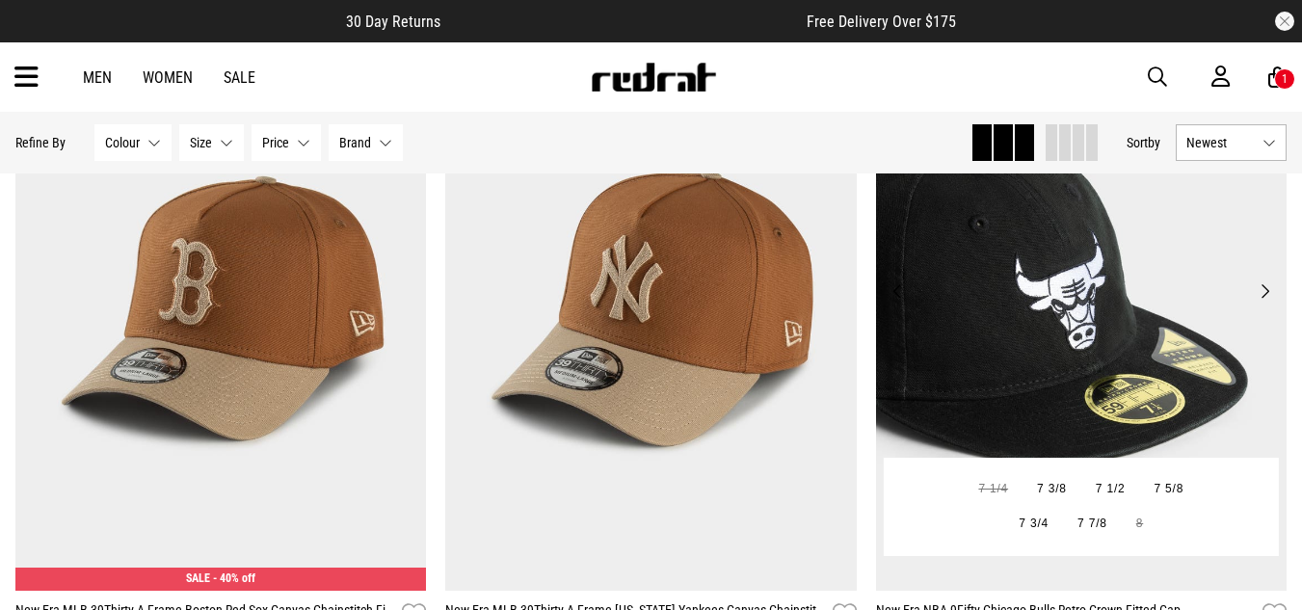
click at [1265, 301] on button "Next" at bounding box center [1265, 290] width 24 height 23
click at [1266, 292] on button "Next" at bounding box center [1265, 290] width 24 height 23
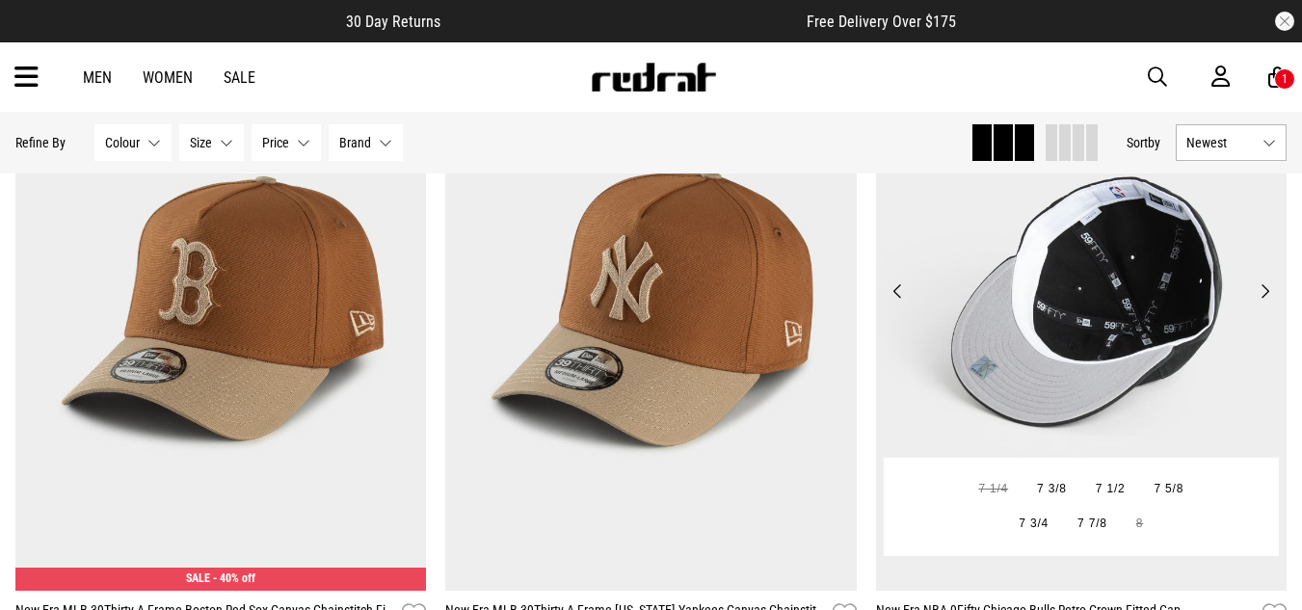
click at [1266, 291] on button "Next" at bounding box center [1265, 290] width 24 height 23
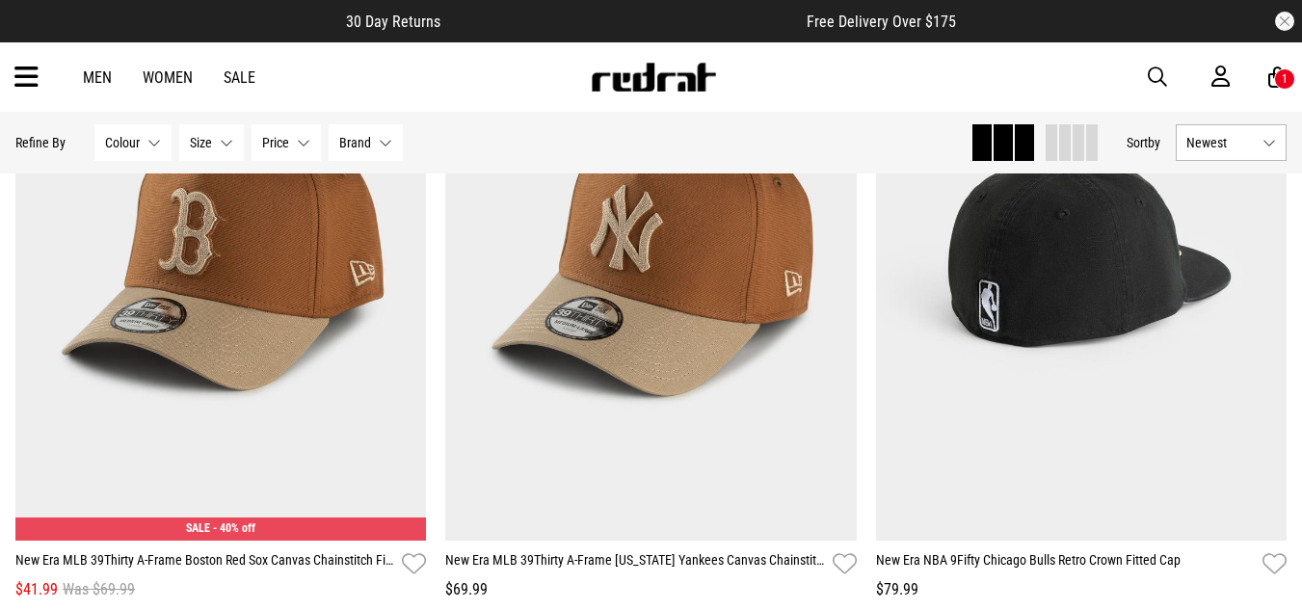
scroll to position [5885, 0]
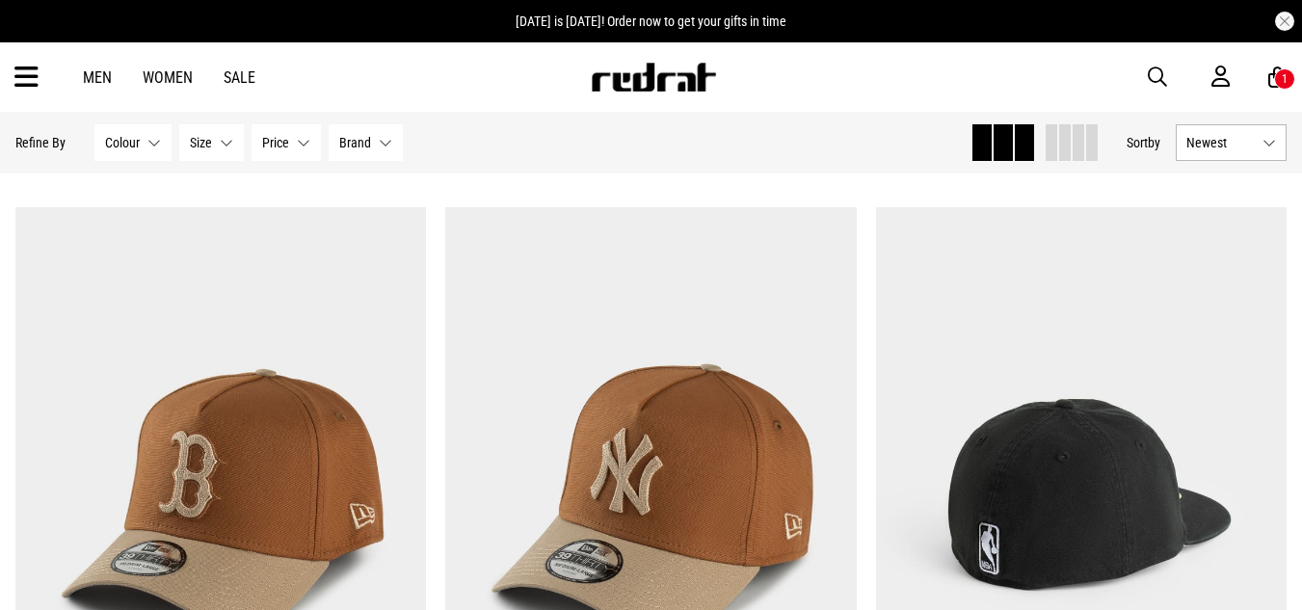
click at [682, 93] on link at bounding box center [653, 86] width 127 height 18
